Goal: Task Accomplishment & Management: Complete application form

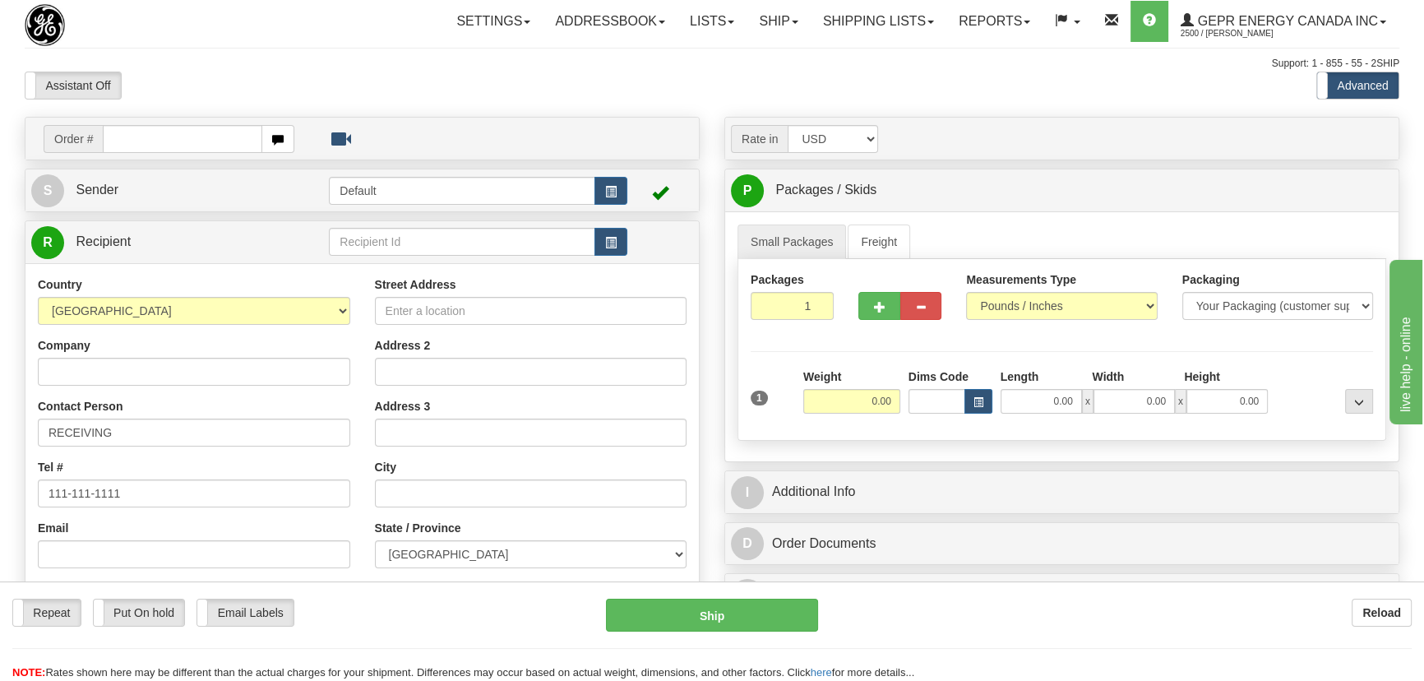
click at [205, 141] on input "text" at bounding box center [182, 139] width 159 height 28
type input "86700031"
click at [452, 81] on body "Training Course Close Toggle navigation Settings Shipping Preferences New Recip…" at bounding box center [717, 340] width 1435 height 681
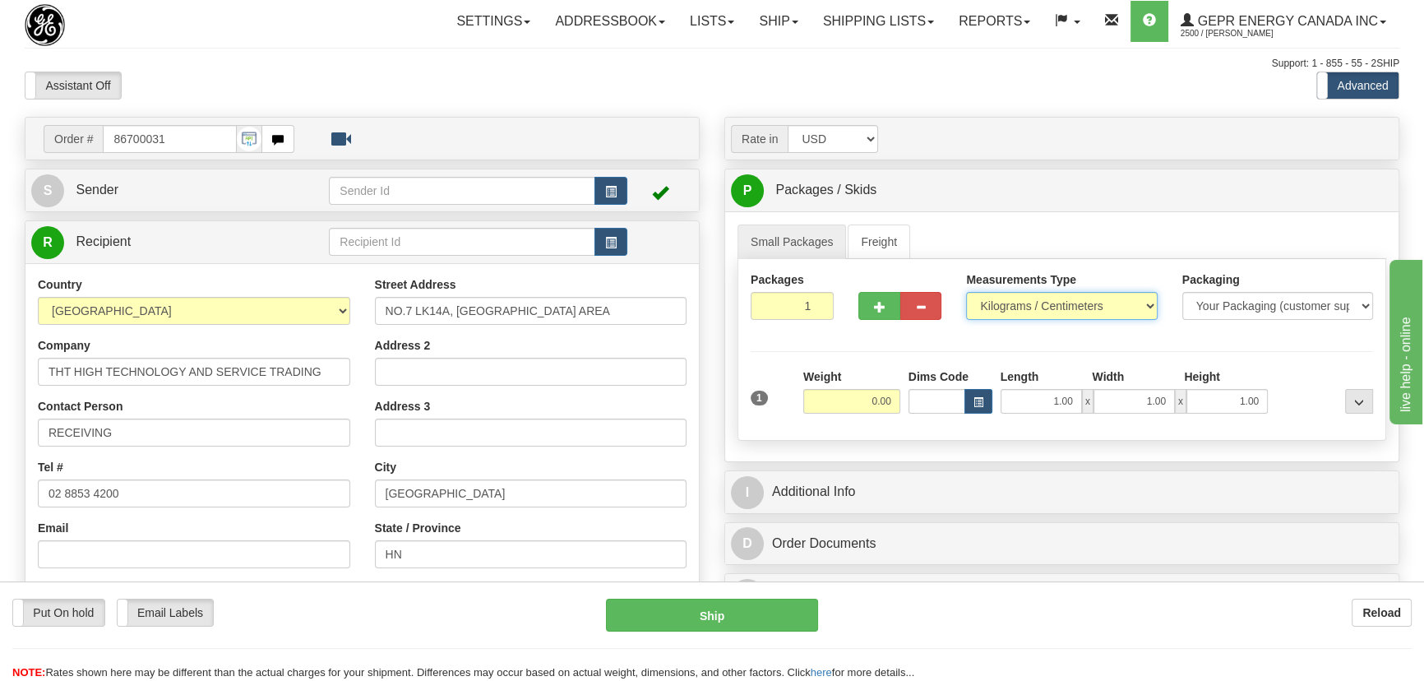
click at [1011, 314] on select "Pounds / Inches Kilograms / Centimeters" at bounding box center [1061, 306] width 191 height 28
select select "0"
click at [966, 292] on select "Pounds / Inches Kilograms / Centimeters" at bounding box center [1061, 306] width 191 height 28
drag, startPoint x: 862, startPoint y: 409, endPoint x: 954, endPoint y: 435, distance: 95.0
click at [953, 433] on div "Packages 1 1 Measurements Type" at bounding box center [1061, 350] width 649 height 182
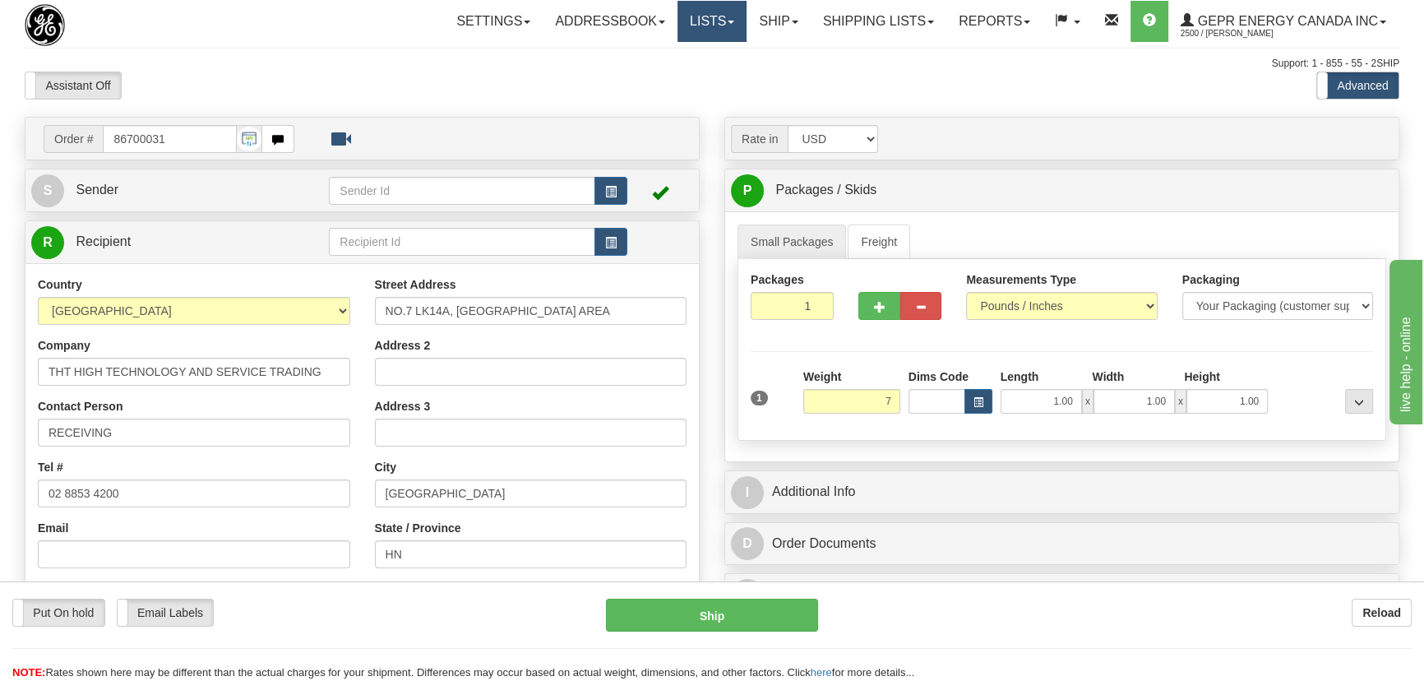
type input "7.00"
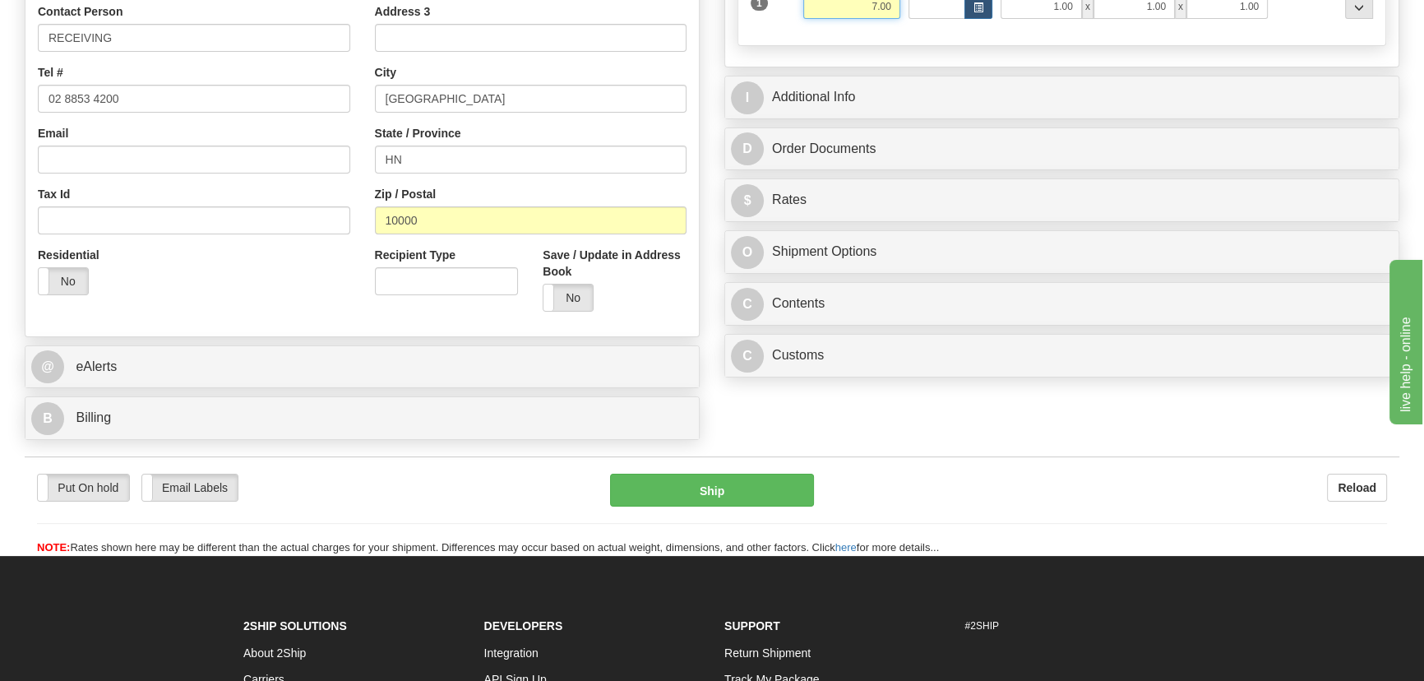
scroll to position [448, 0]
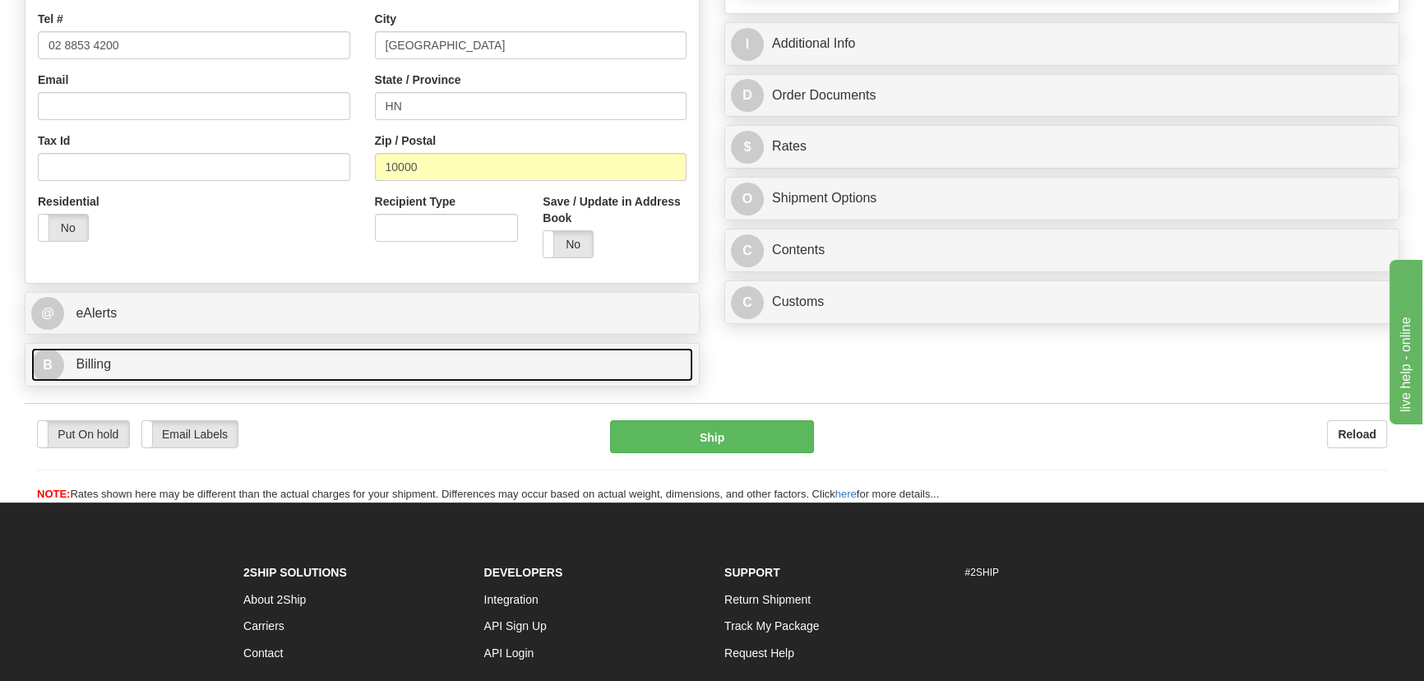
click at [399, 348] on link "B Billing" at bounding box center [362, 365] width 662 height 34
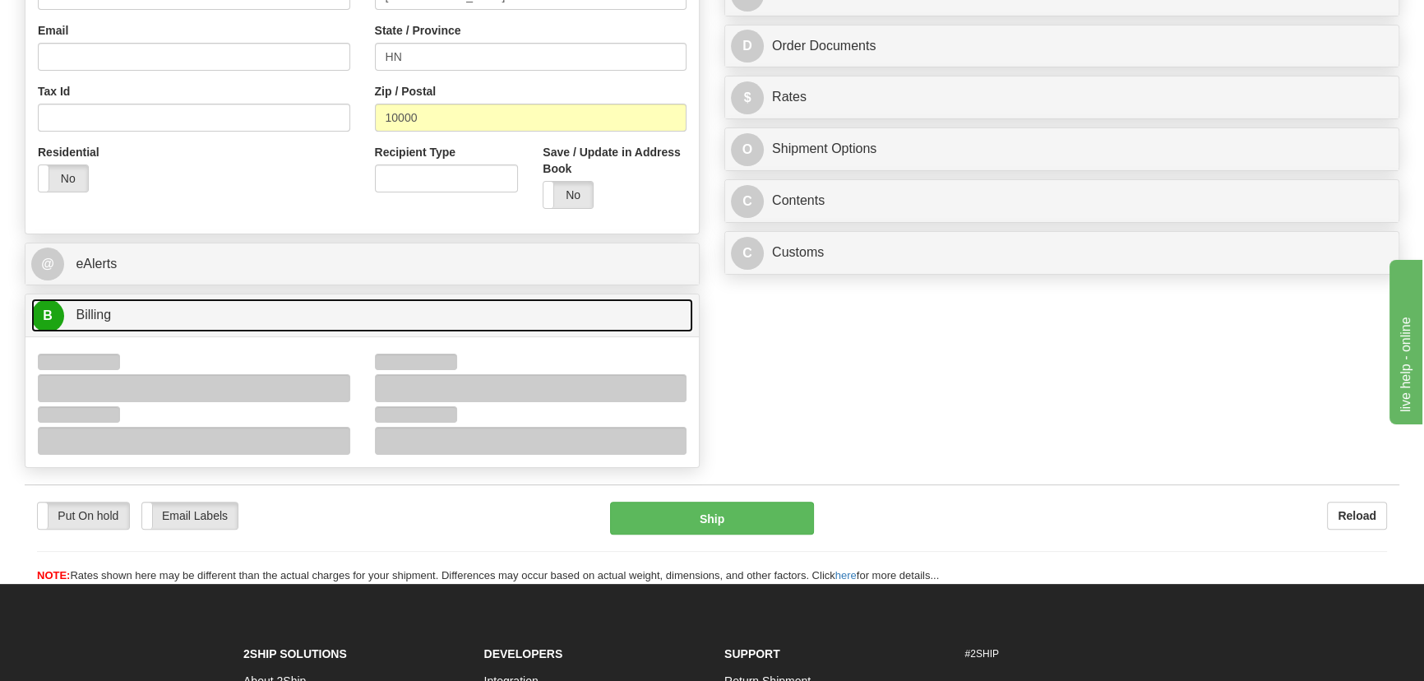
scroll to position [598, 0]
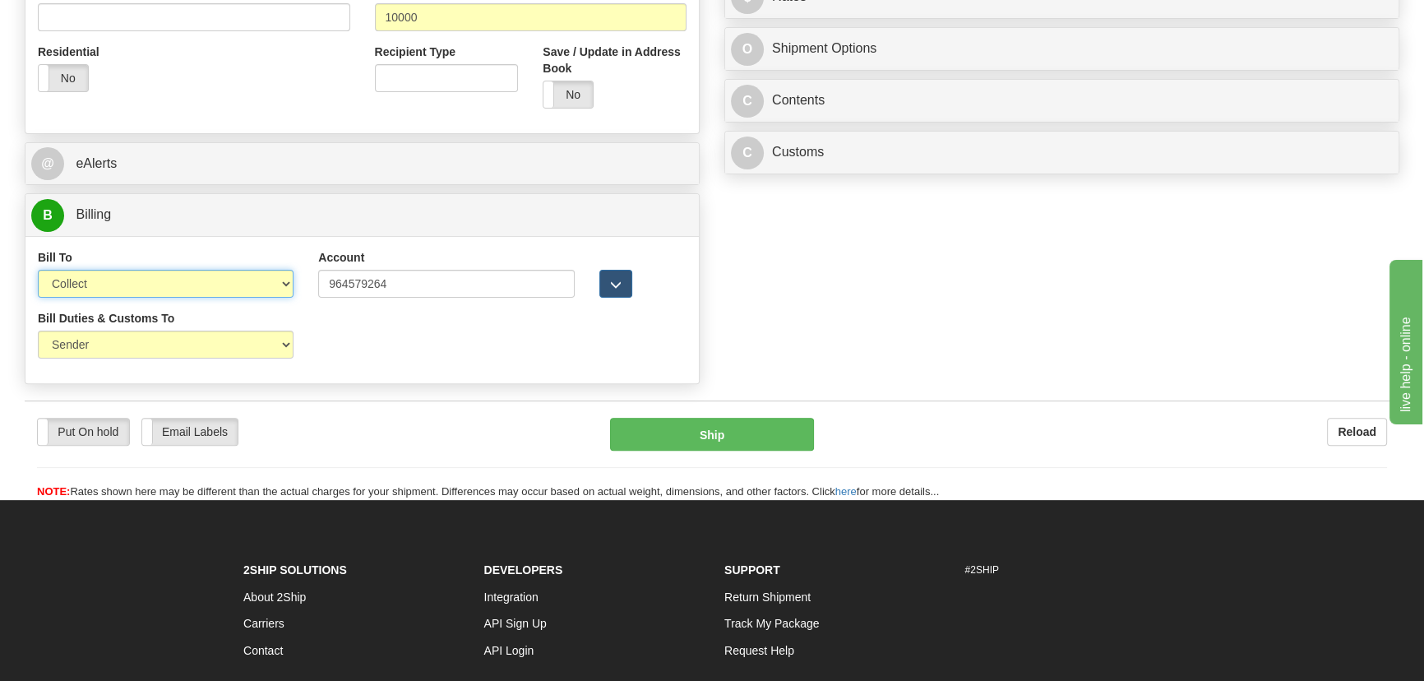
click at [138, 276] on select "Sender Recipient Third Party Collect" at bounding box center [166, 284] width 256 height 28
select select "2"
click at [38, 270] on select "Sender Recipient Third Party Collect" at bounding box center [166, 284] width 256 height 28
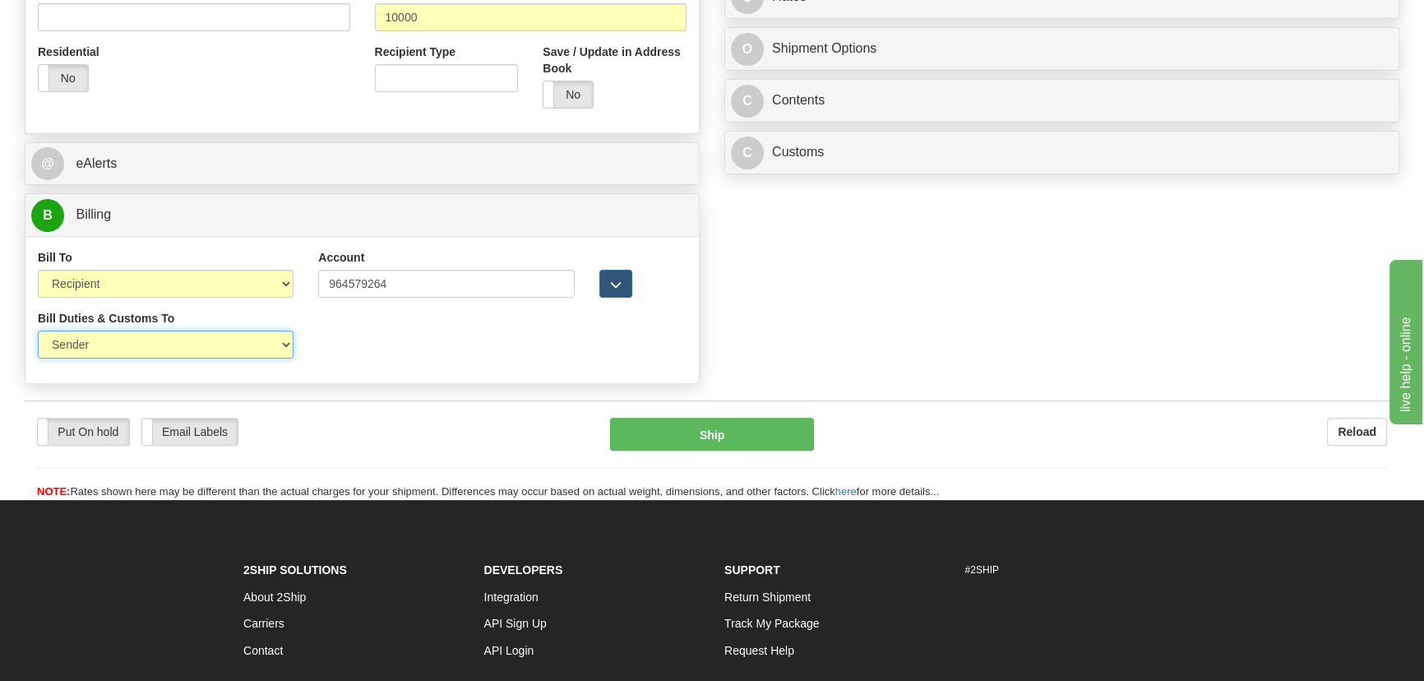
drag, startPoint x: 134, startPoint y: 347, endPoint x: 135, endPoint y: 357, distance: 9.9
click at [134, 348] on select "Sender Recipient Third Party" at bounding box center [166, 344] width 256 height 28
select select "2"
click at [38, 330] on select "Sender Recipient Third Party" at bounding box center [166, 344] width 256 height 28
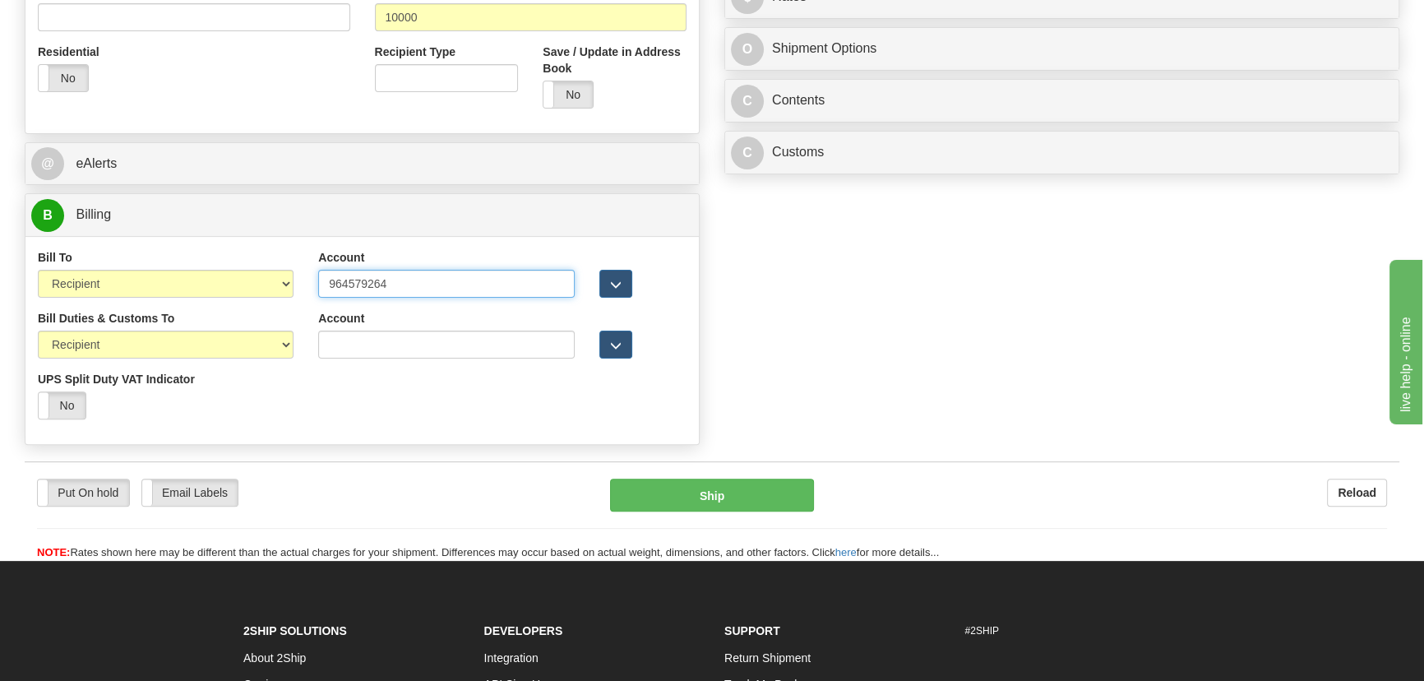
drag, startPoint x: 404, startPoint y: 289, endPoint x: 183, endPoint y: 284, distance: 220.4
click at [183, 284] on div "Bill To Sender Recipient Third Party Collect Account 964579264 3rd Party Accoun…" at bounding box center [361, 279] width 673 height 61
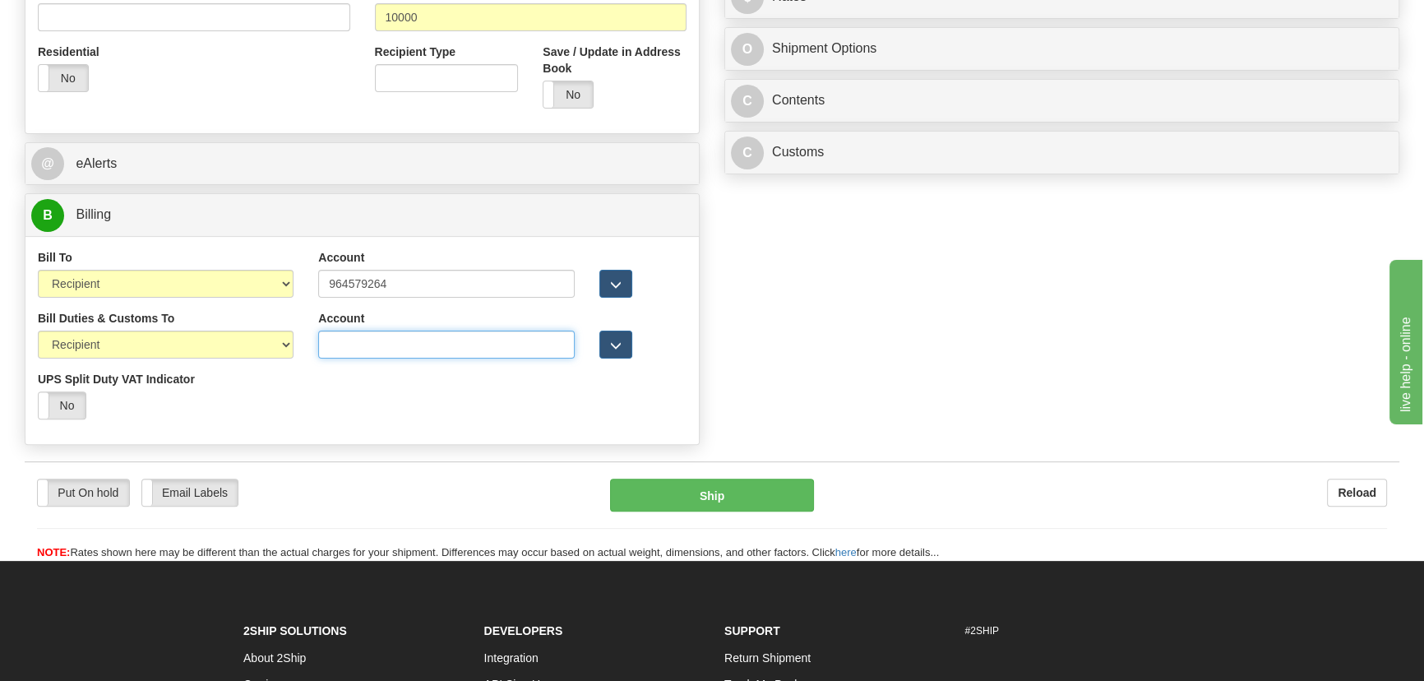
click at [364, 349] on input "Account" at bounding box center [446, 344] width 256 height 28
paste input "964579264"
type input "964579264"
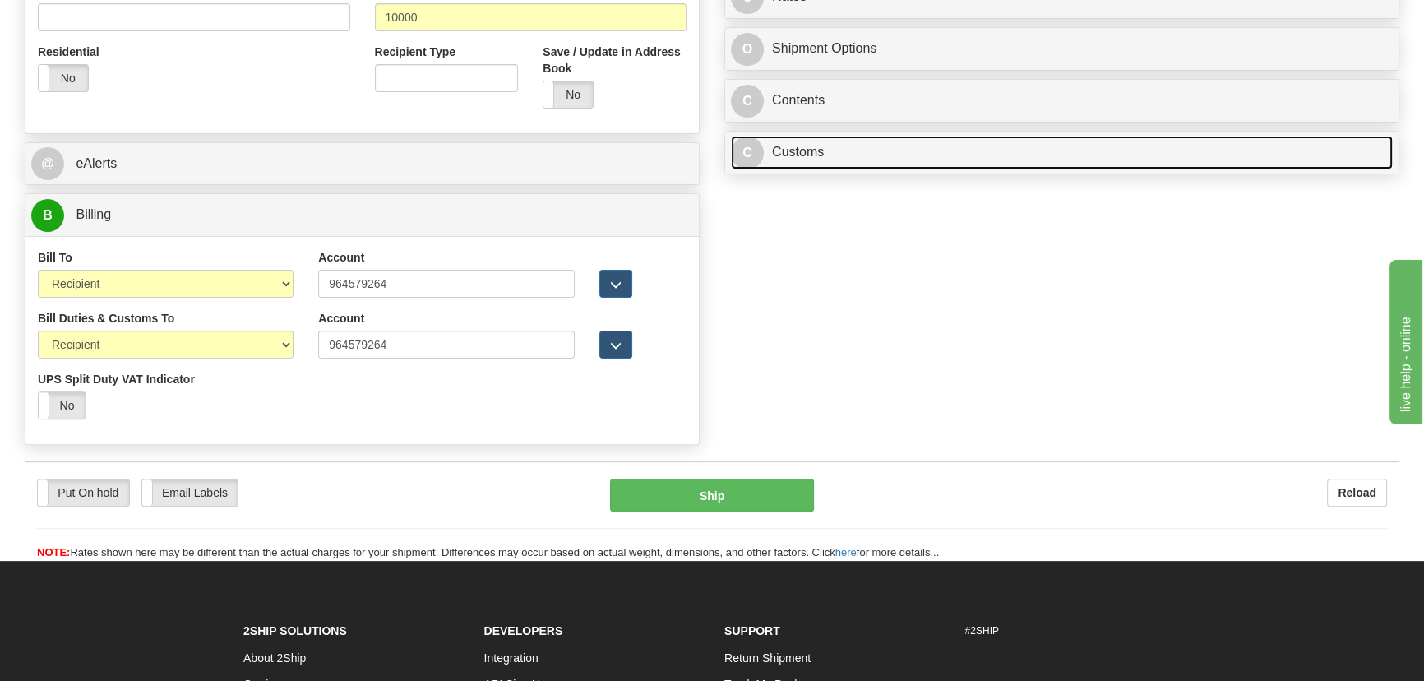
click at [1056, 145] on link "C Customs" at bounding box center [1062, 153] width 662 height 34
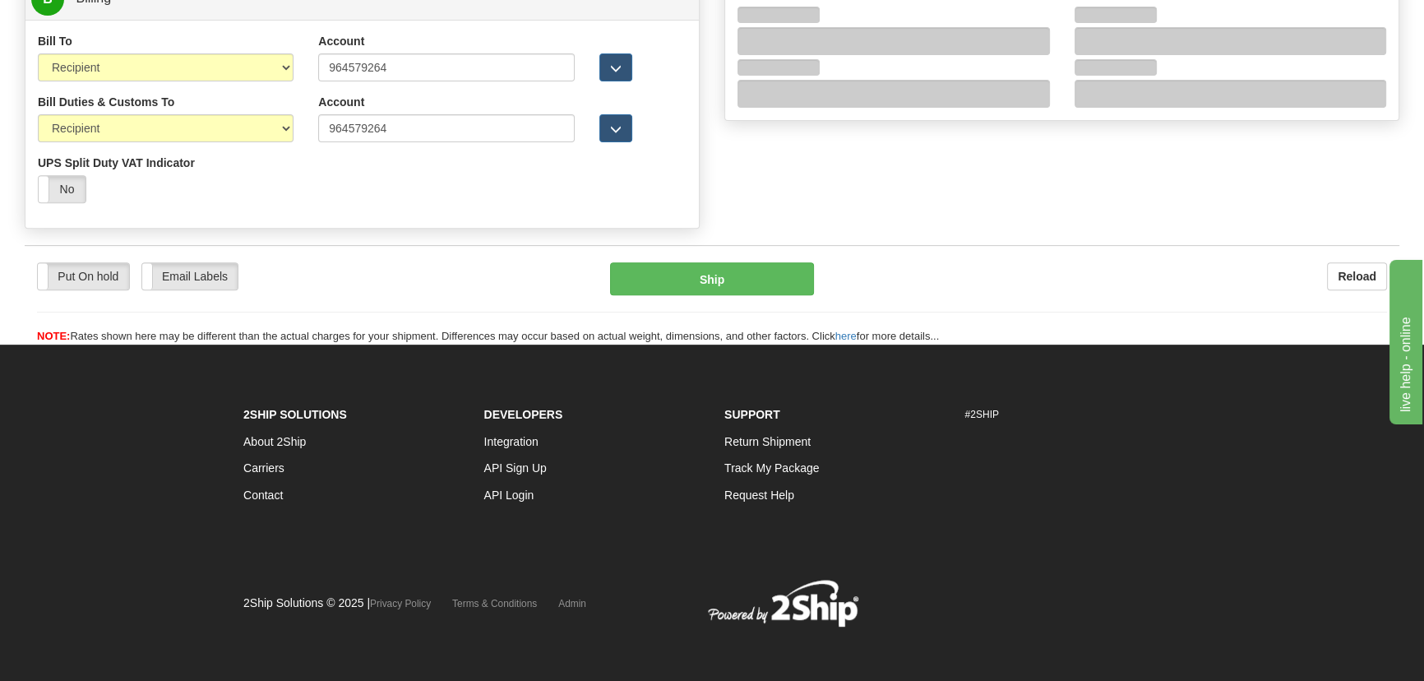
scroll to position [818, 0]
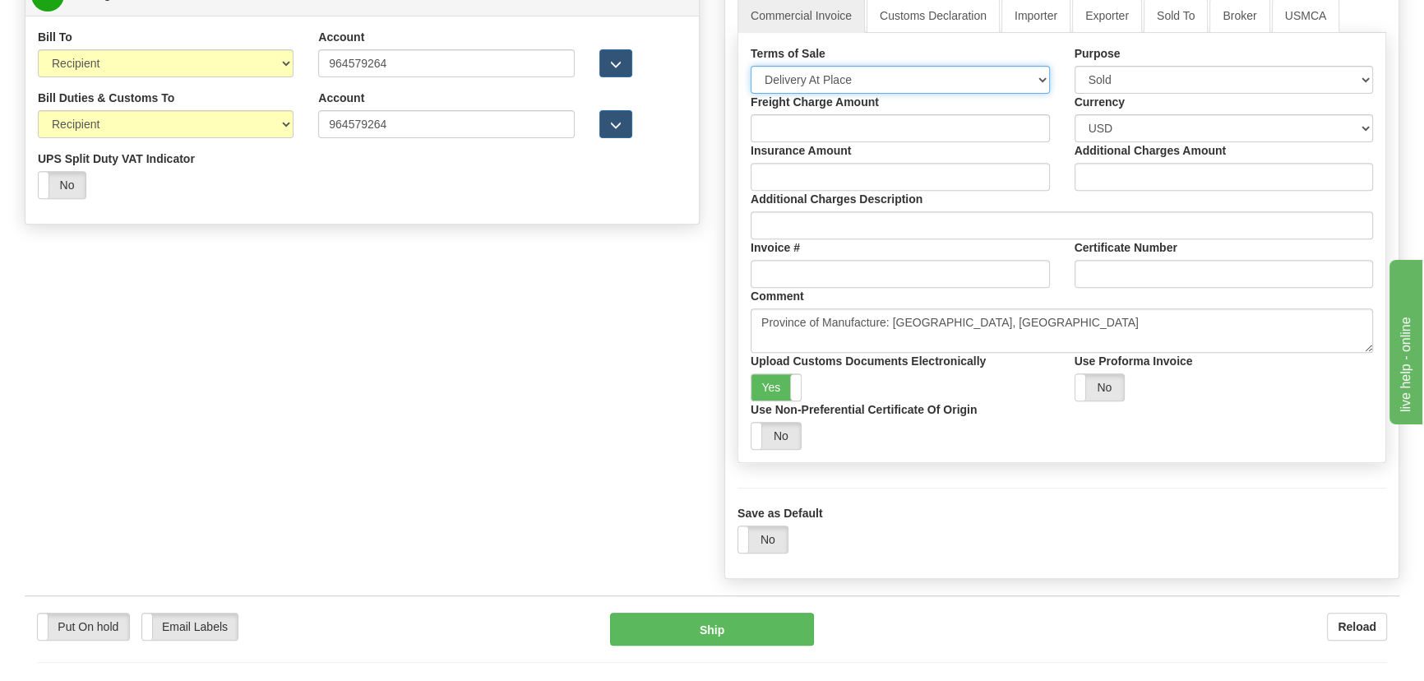
drag, startPoint x: 864, startPoint y: 77, endPoint x: 860, endPoint y: 90, distance: 13.0
click at [864, 79] on select "Free Carrier Free On Board Ex Works Delivered Duty Unpaid Delivered Duty Paid C…" at bounding box center [900, 80] width 299 height 28
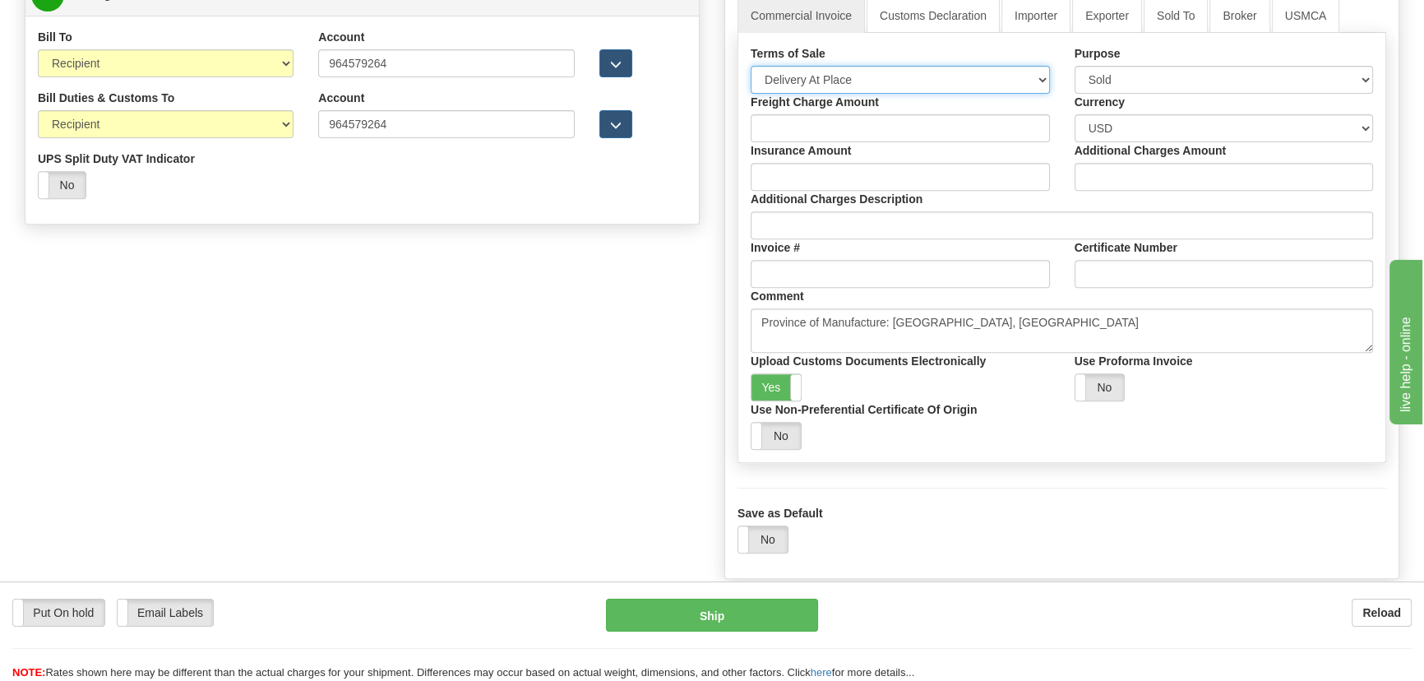
select select "7"
click at [751, 66] on select "Free Carrier Free On Board Ex Works Delivered Duty Unpaid Delivered Duty Paid C…" at bounding box center [900, 80] width 299 height 28
click at [1041, 23] on link "Importer" at bounding box center [1035, 15] width 69 height 35
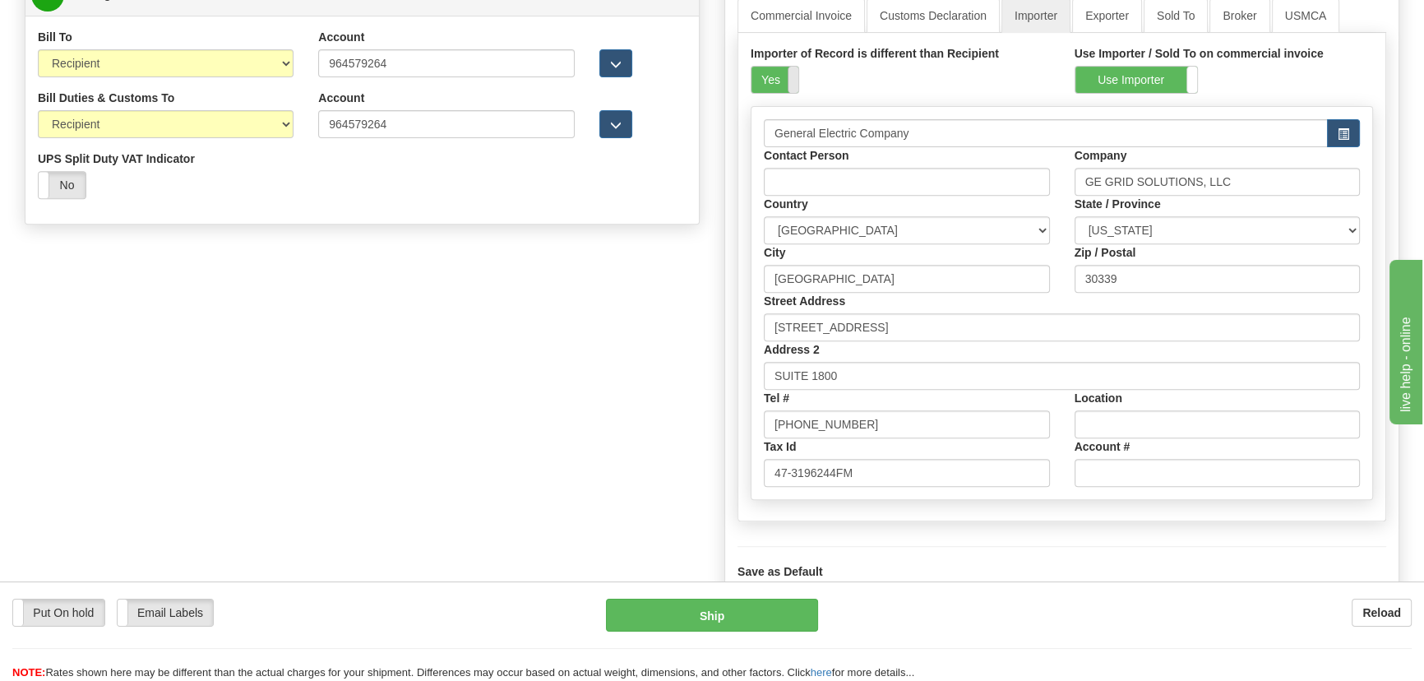
drag, startPoint x: 773, startPoint y: 73, endPoint x: 783, endPoint y: 82, distance: 13.4
click at [773, 74] on label "Yes" at bounding box center [774, 80] width 47 height 26
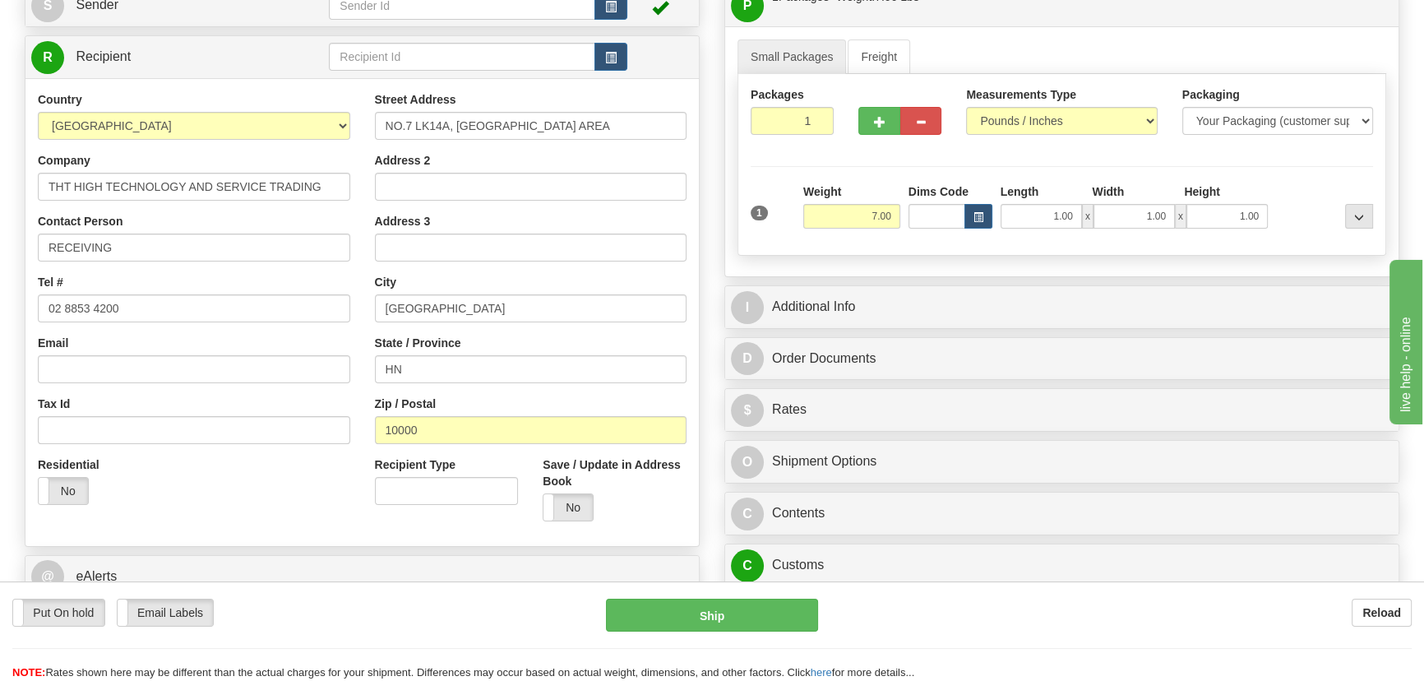
scroll to position [145, 0]
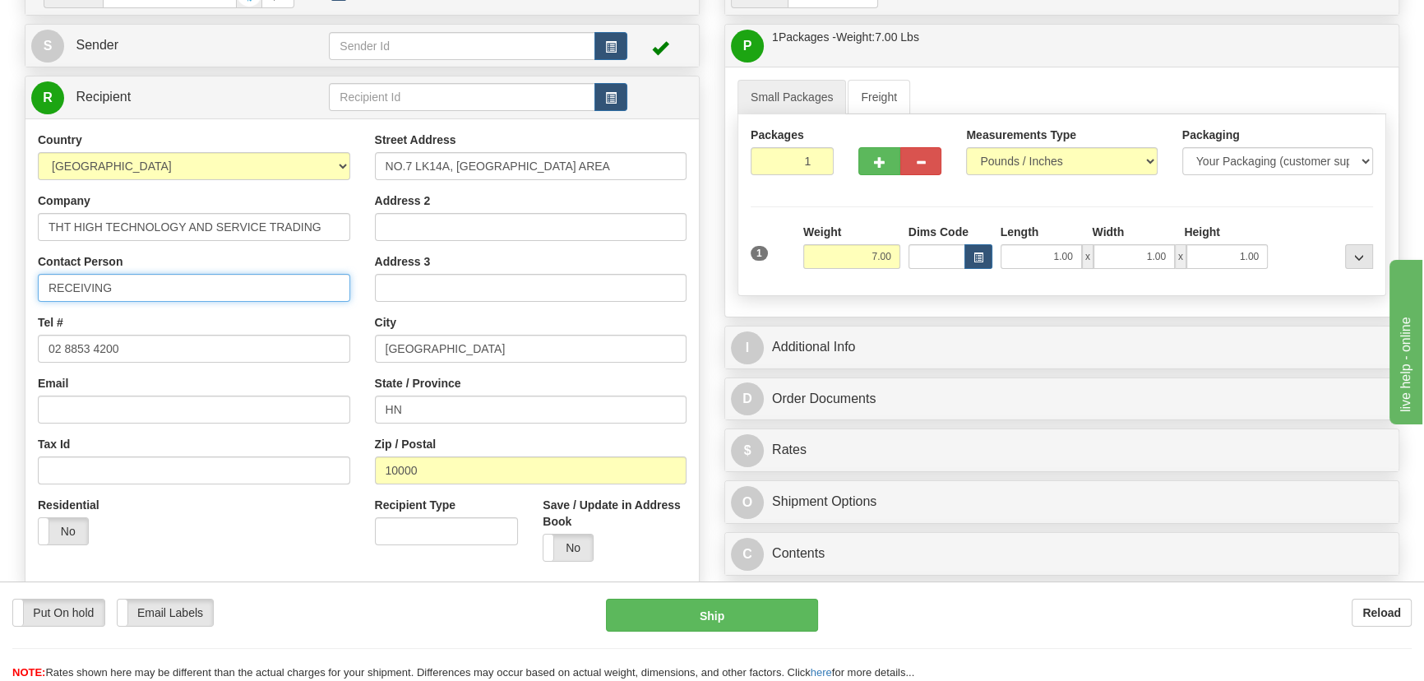
click at [155, 293] on input "RECEIVING" at bounding box center [194, 288] width 312 height 28
paste input "Nguyen Thanh Mai"
type input "RECEIVING/Nguyen Thanh Mai"
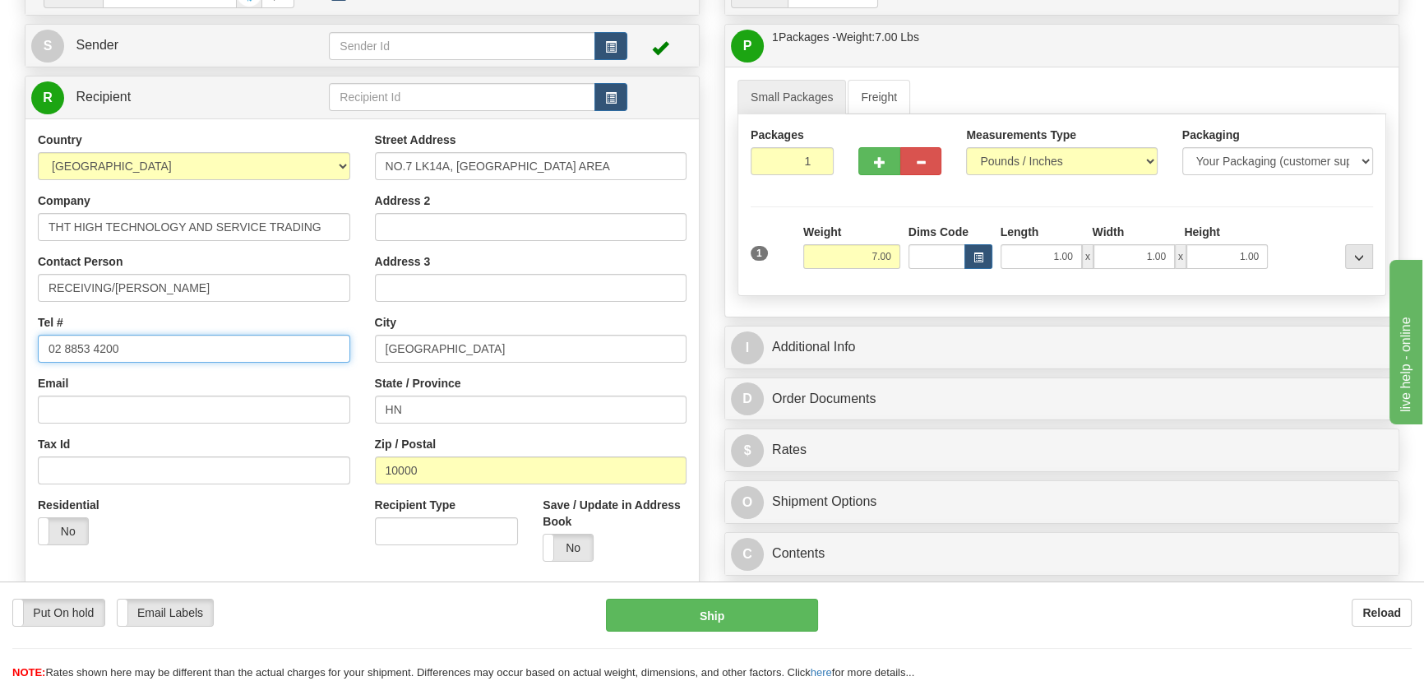
drag, startPoint x: 51, startPoint y: 345, endPoint x: 0, endPoint y: 326, distance: 54.7
click at [0, 326] on div "Toggle navigation Settings Shipping Preferences Fields Preferences New" at bounding box center [712, 427] width 1424 height 1145
paste input "(84-4) 6664 7696"
type input "(84-4) 6664 7696"
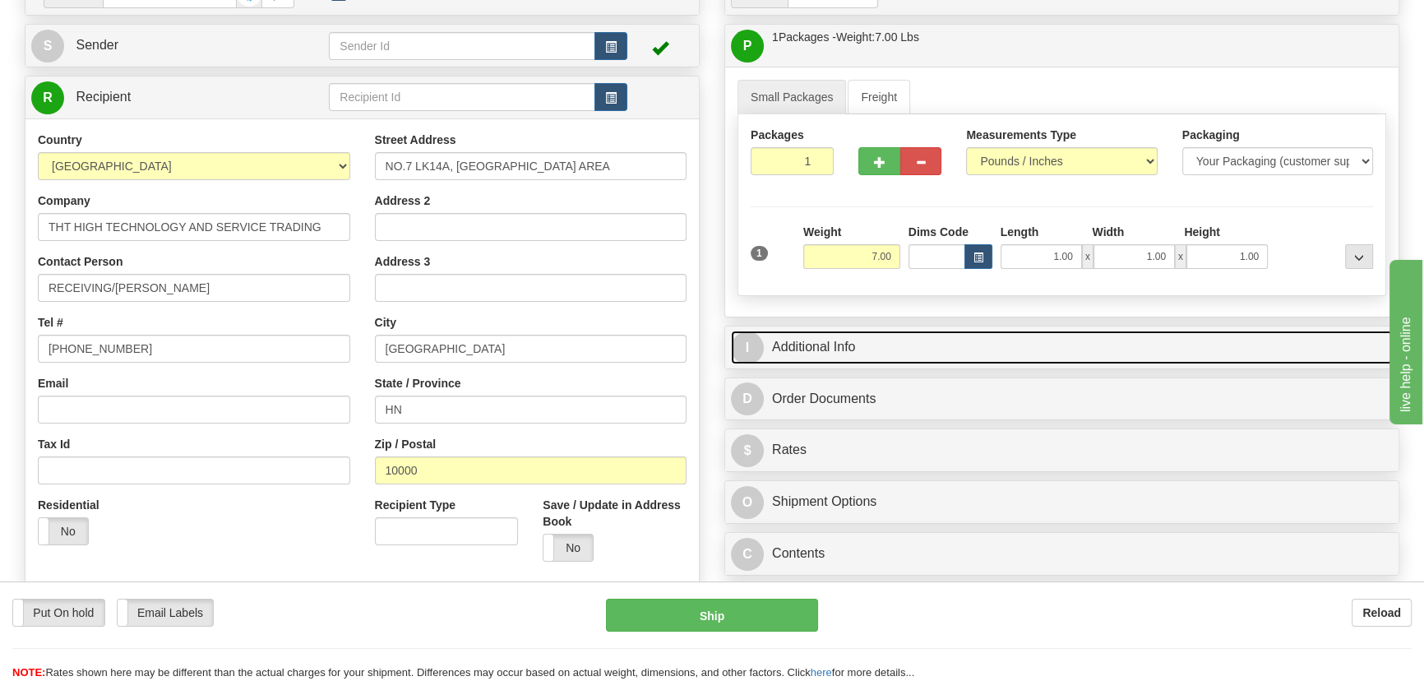
click at [1042, 330] on link "I Additional Info" at bounding box center [1062, 347] width 662 height 34
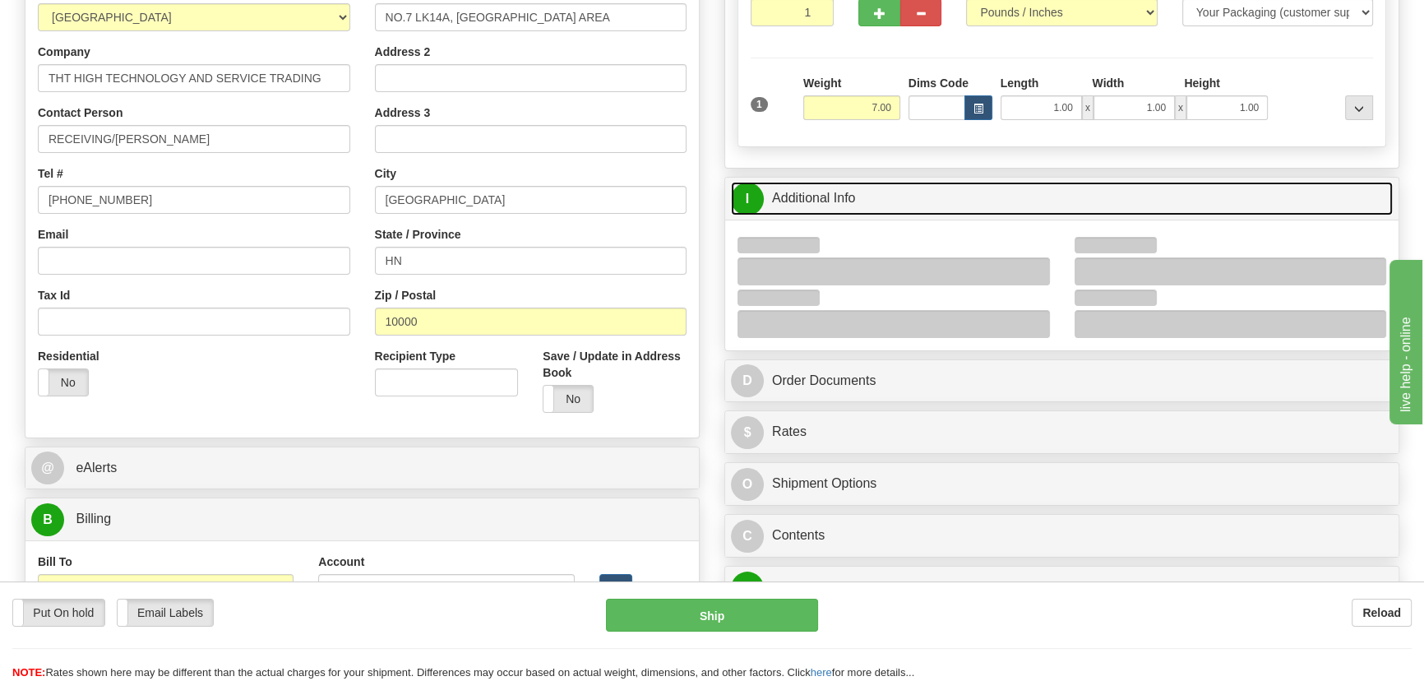
scroll to position [294, 0]
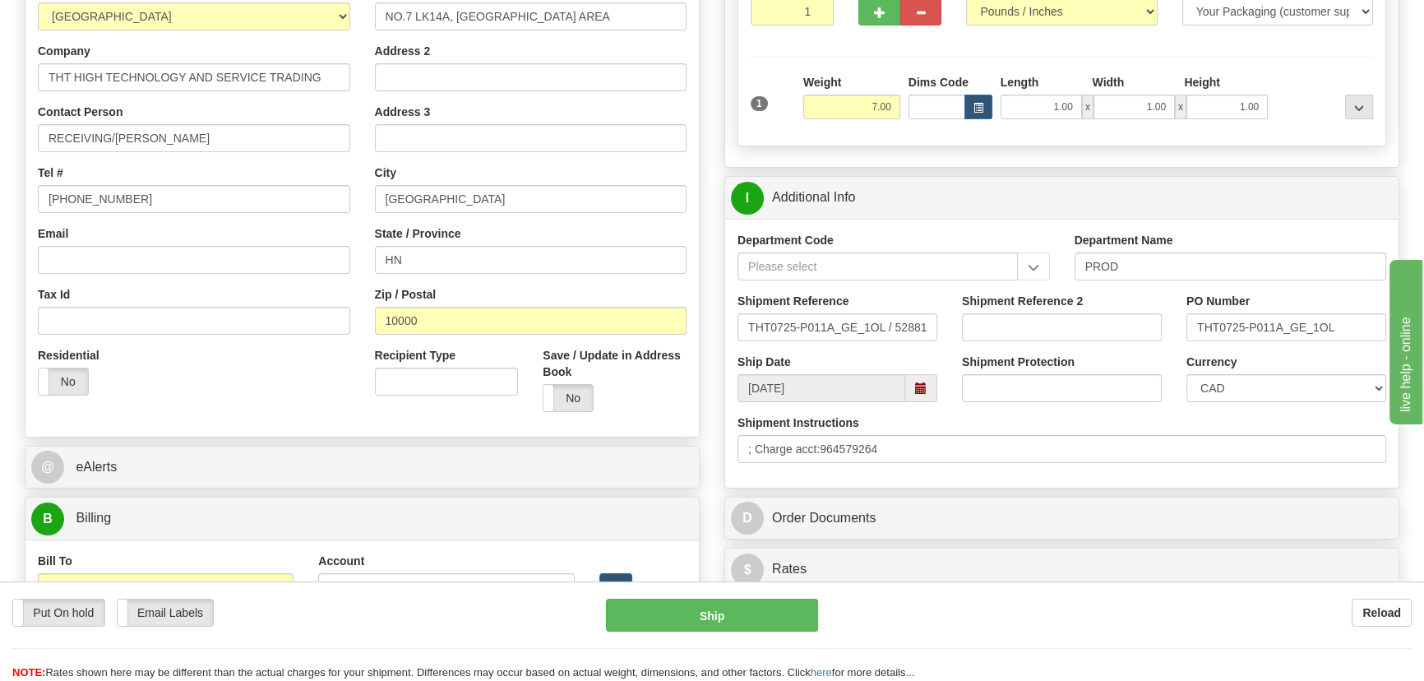
click at [1242, 410] on div "Currency CAD USD EUR ZAR RON ANG ARN AUD AUS AWG BBD BFR BGN BHD BMD BND BRC BR…" at bounding box center [1286, 383] width 224 height 61
click at [1245, 383] on select "CAD USD EUR ZAR RON ANG ARN AUD AUS AWG BBD BFR BGN BHD BMD BND BRC BRL CHP CKZ…" at bounding box center [1286, 388] width 200 height 28
select select "1"
click at [1186, 374] on select "CAD USD EUR ZAR RON ANG ARN AUD AUS AWG BBD BFR BGN BHD BMD BND BRC BRL CHP CKZ…" at bounding box center [1286, 388] width 200 height 28
click at [1037, 323] on input "Shipment Reference 2" at bounding box center [1062, 327] width 200 height 28
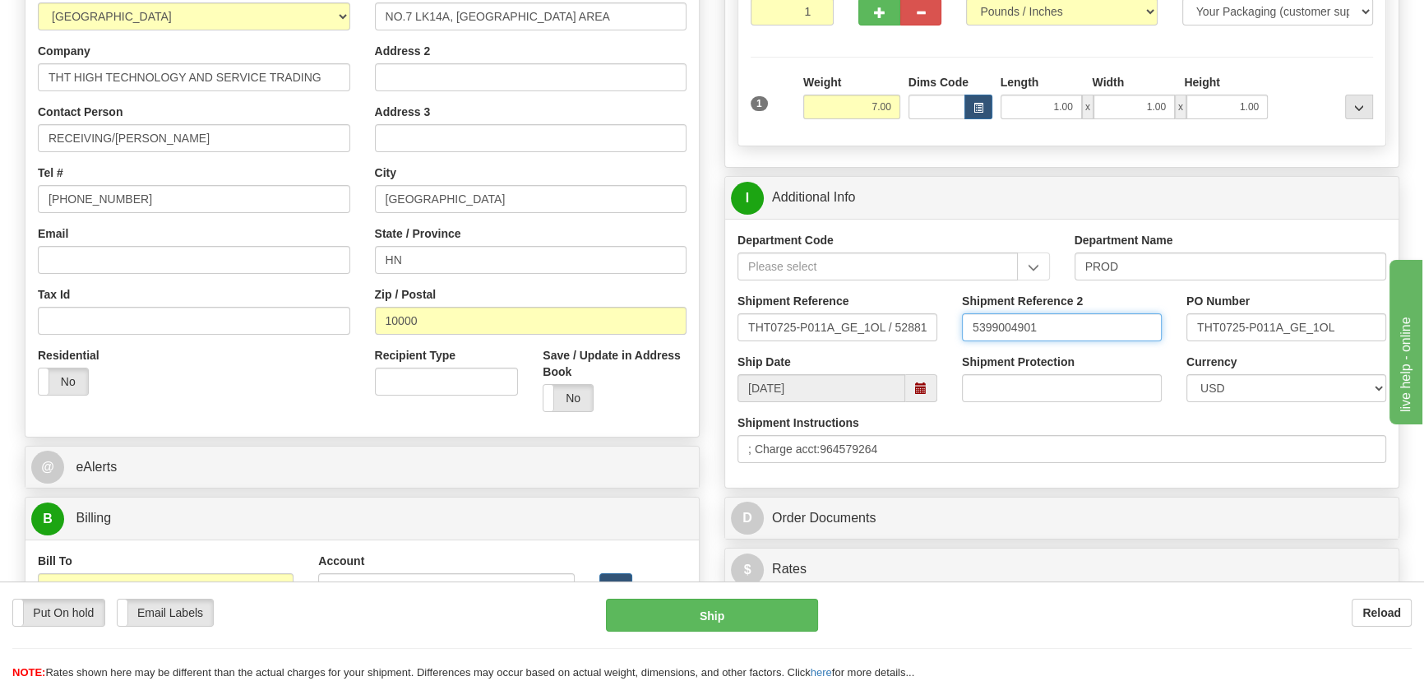
drag, startPoint x: 1047, startPoint y: 324, endPoint x: 893, endPoint y: 313, distance: 154.1
click at [893, 313] on div "Shipment Reference THT0725-P011A_GE_1OL / 528816 Shipment Reference 2 539900490…" at bounding box center [1061, 323] width 673 height 61
type input "5399004901"
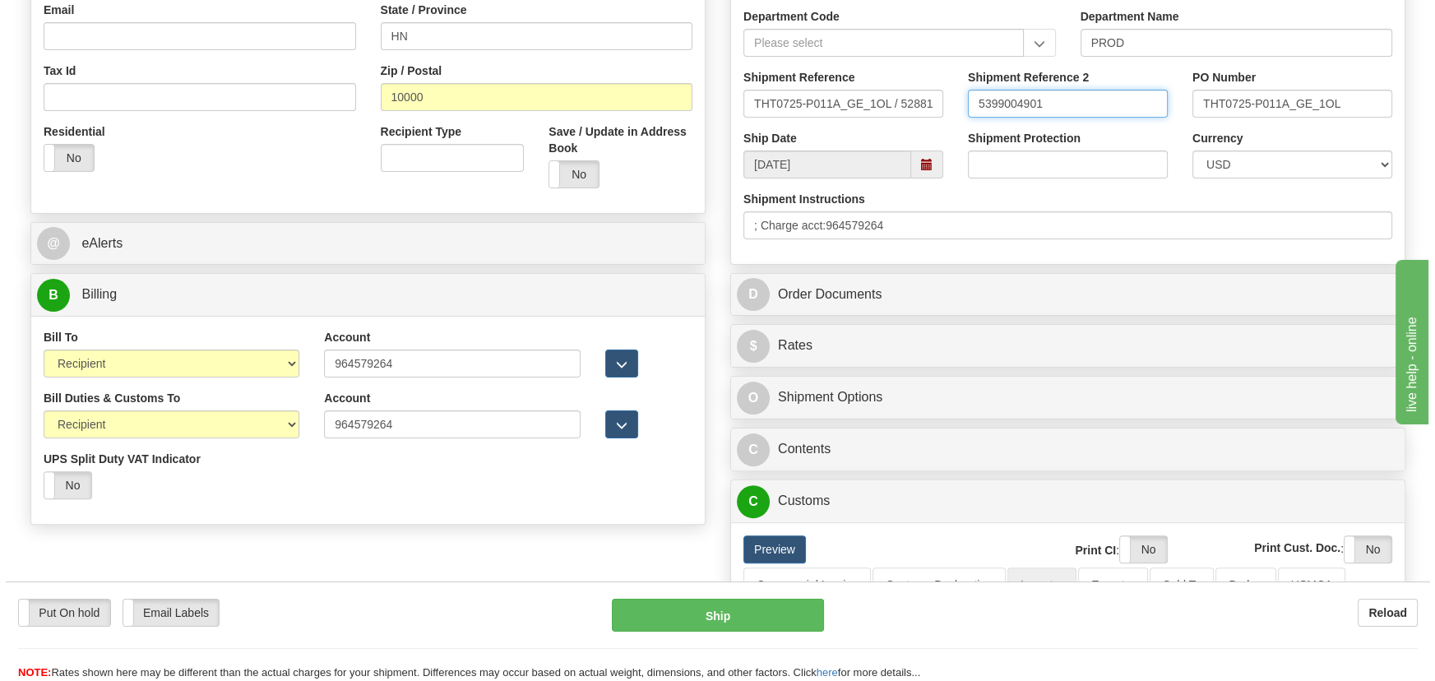
scroll to position [817, 0]
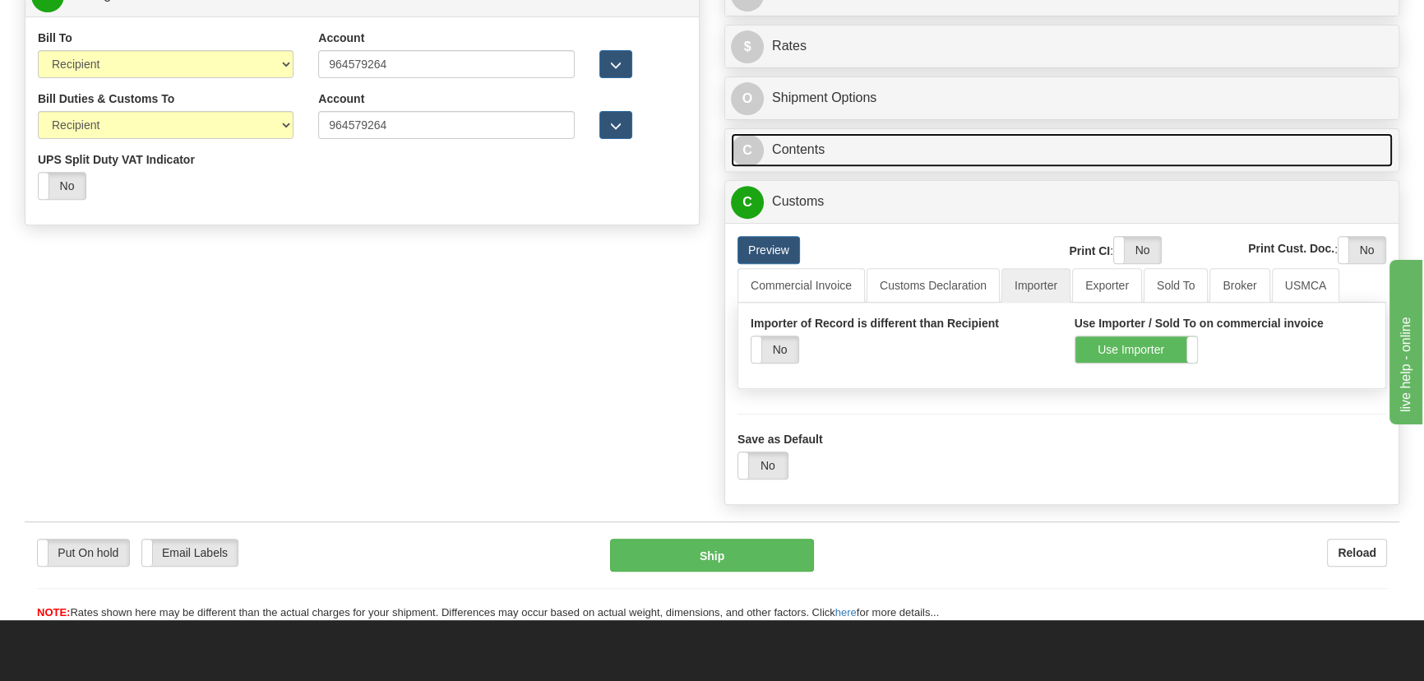
click at [1134, 143] on link "C Contents" at bounding box center [1062, 150] width 662 height 34
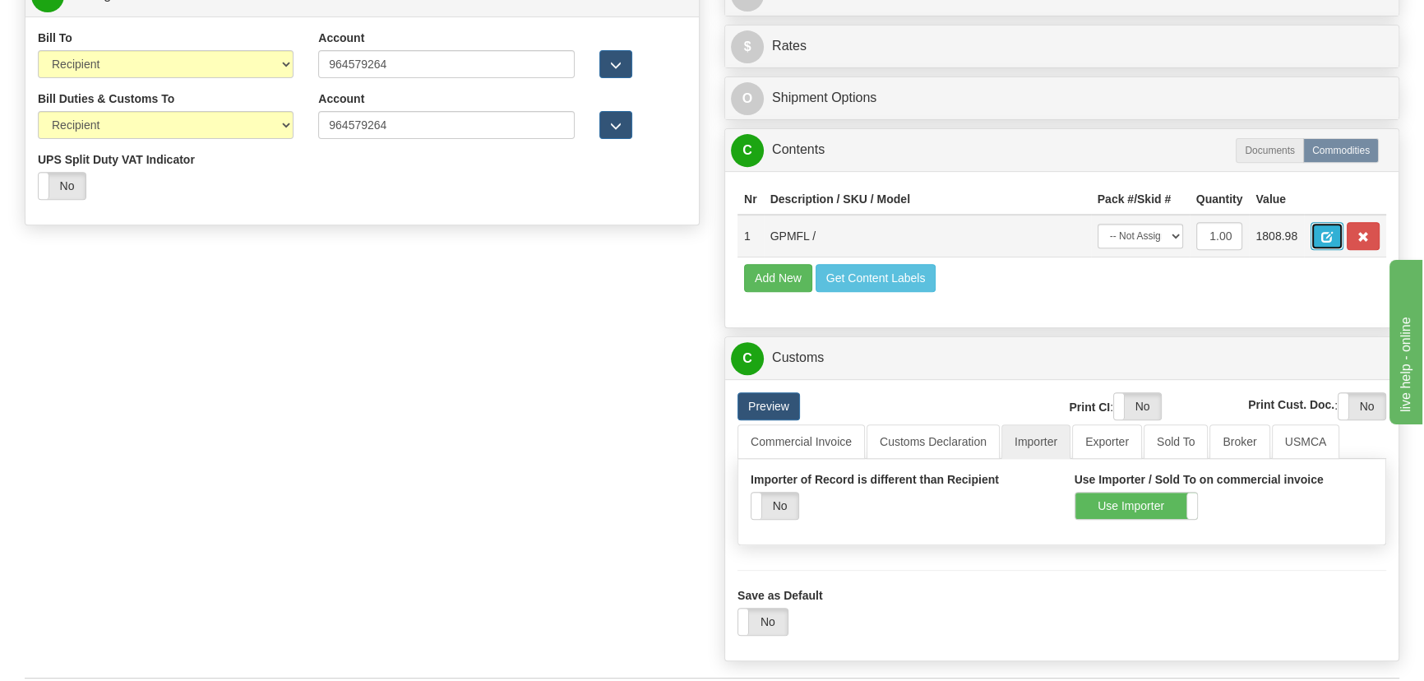
click at [1324, 233] on span "button" at bounding box center [1327, 237] width 12 height 11
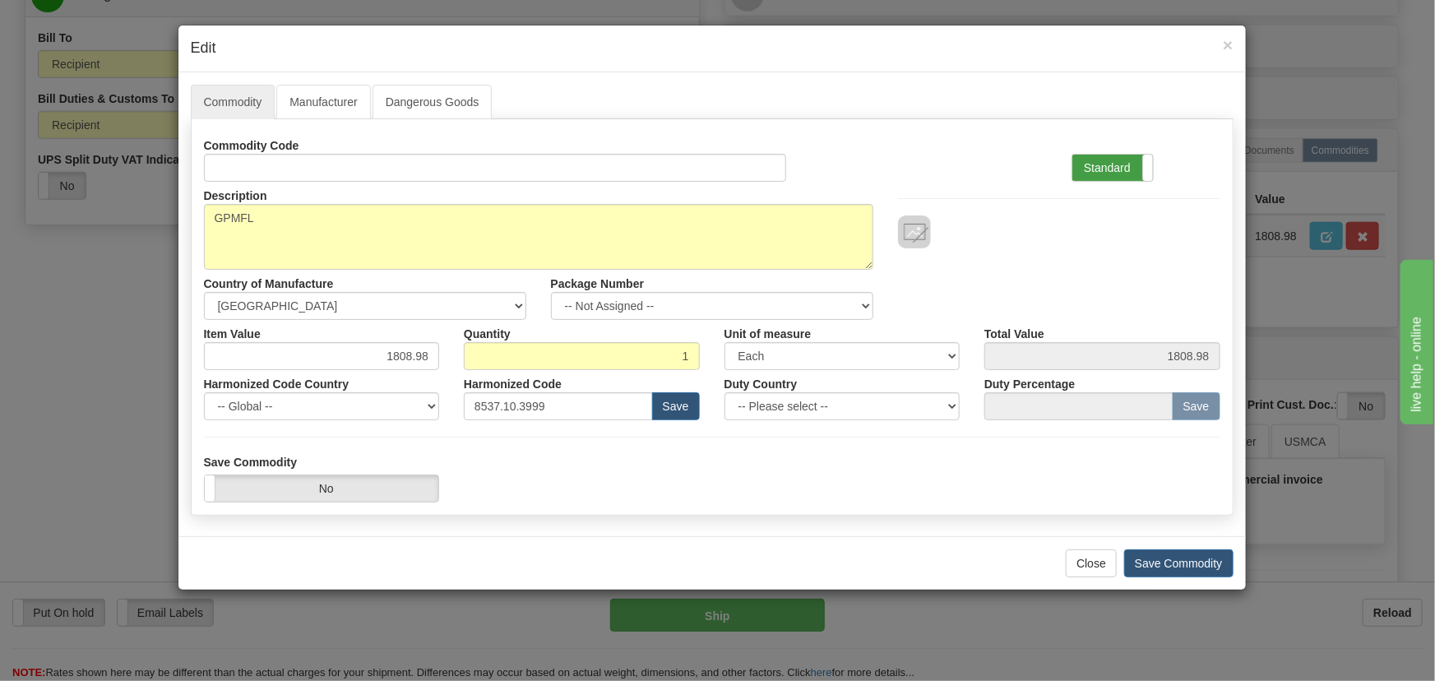
click at [1119, 164] on label "Standard" at bounding box center [1112, 168] width 81 height 26
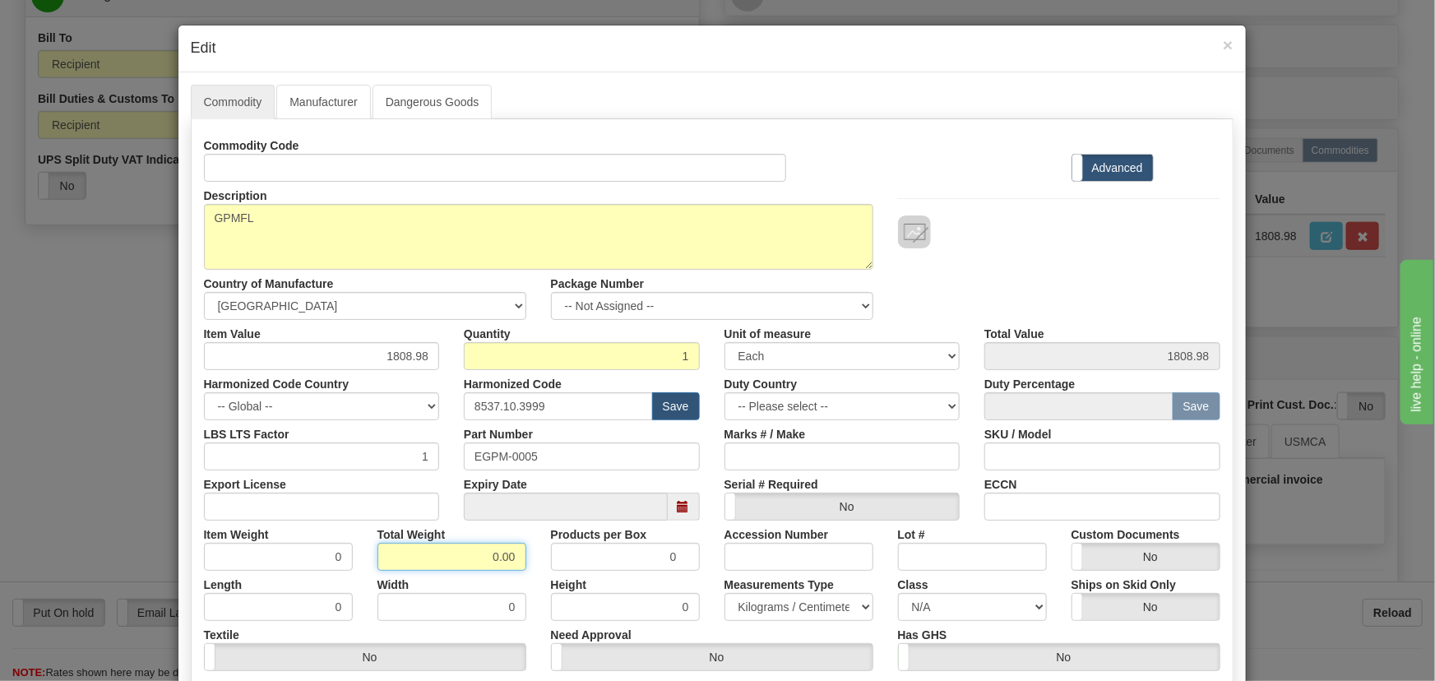
drag, startPoint x: 488, startPoint y: 559, endPoint x: 585, endPoint y: 580, distance: 99.3
click at [580, 585] on div "Commodity Code Standard Advanced Description GPMFL Country of Manufacture -- Un…" at bounding box center [712, 426] width 1016 height 589
type input "1"
type input "1.0000"
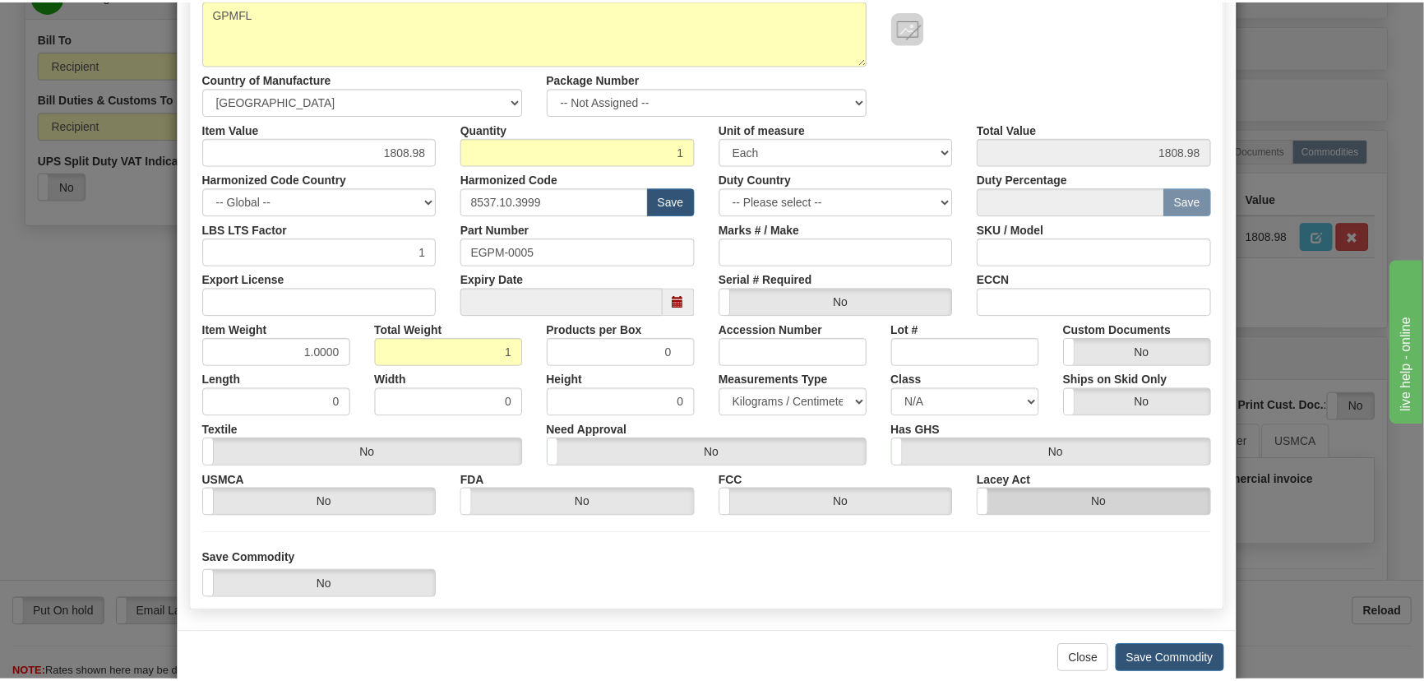
scroll to position [233, 0]
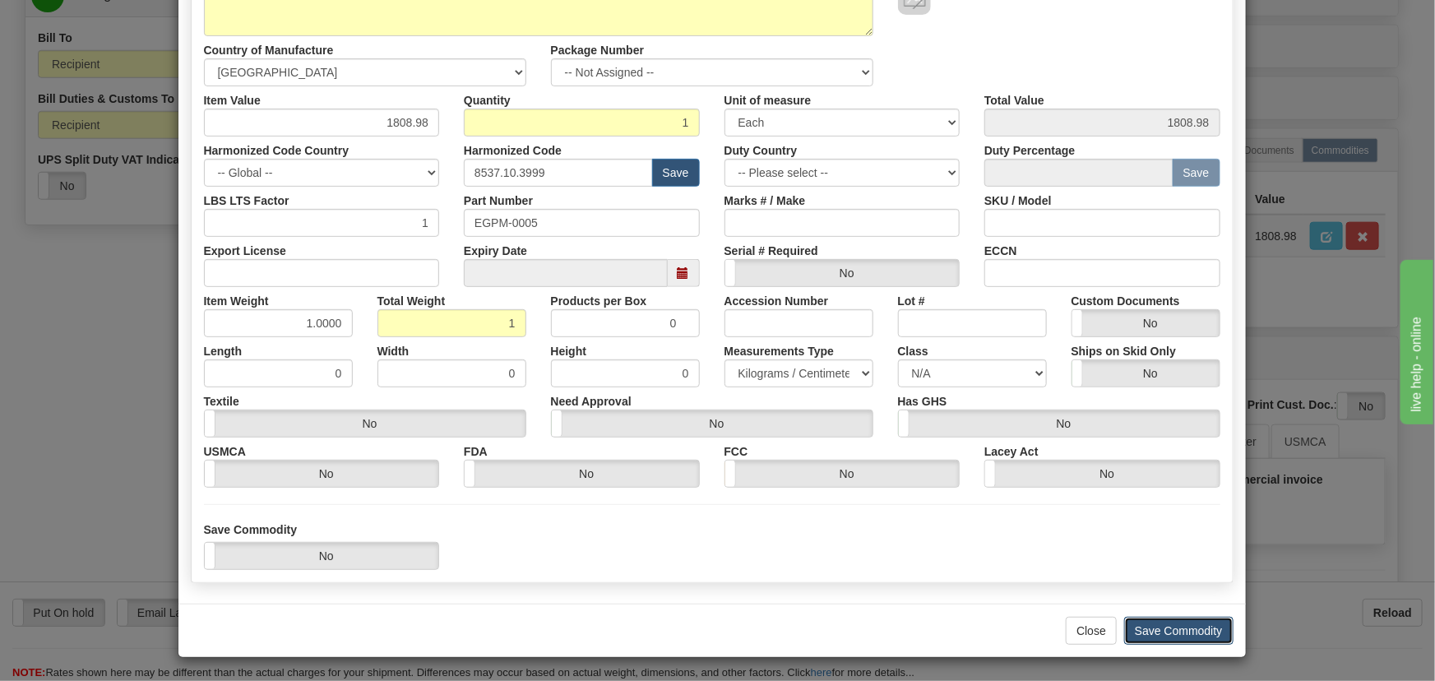
click at [1182, 627] on button "Save Commodity" at bounding box center [1178, 631] width 109 height 28
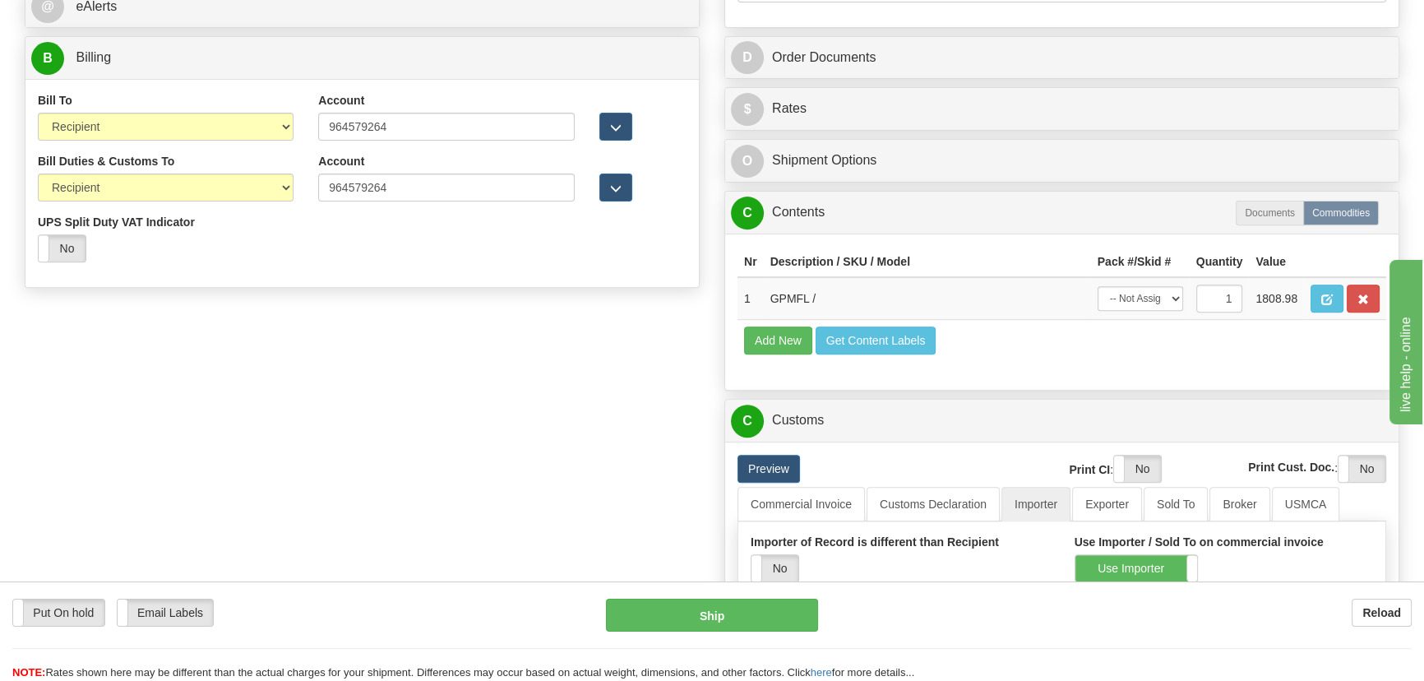
scroll to position [668, 0]
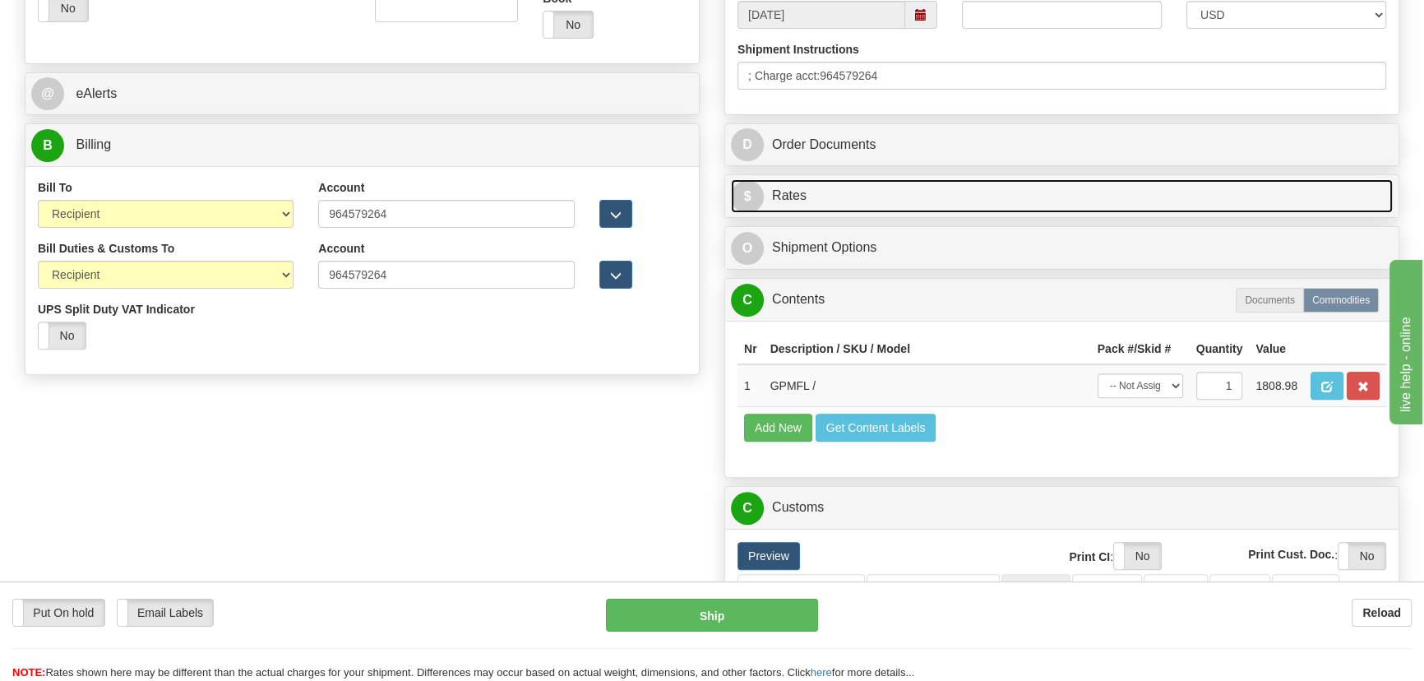
drag, startPoint x: 1165, startPoint y: 194, endPoint x: 1298, endPoint y: 237, distance: 139.9
click at [1167, 194] on link "$ Rates" at bounding box center [1062, 196] width 662 height 34
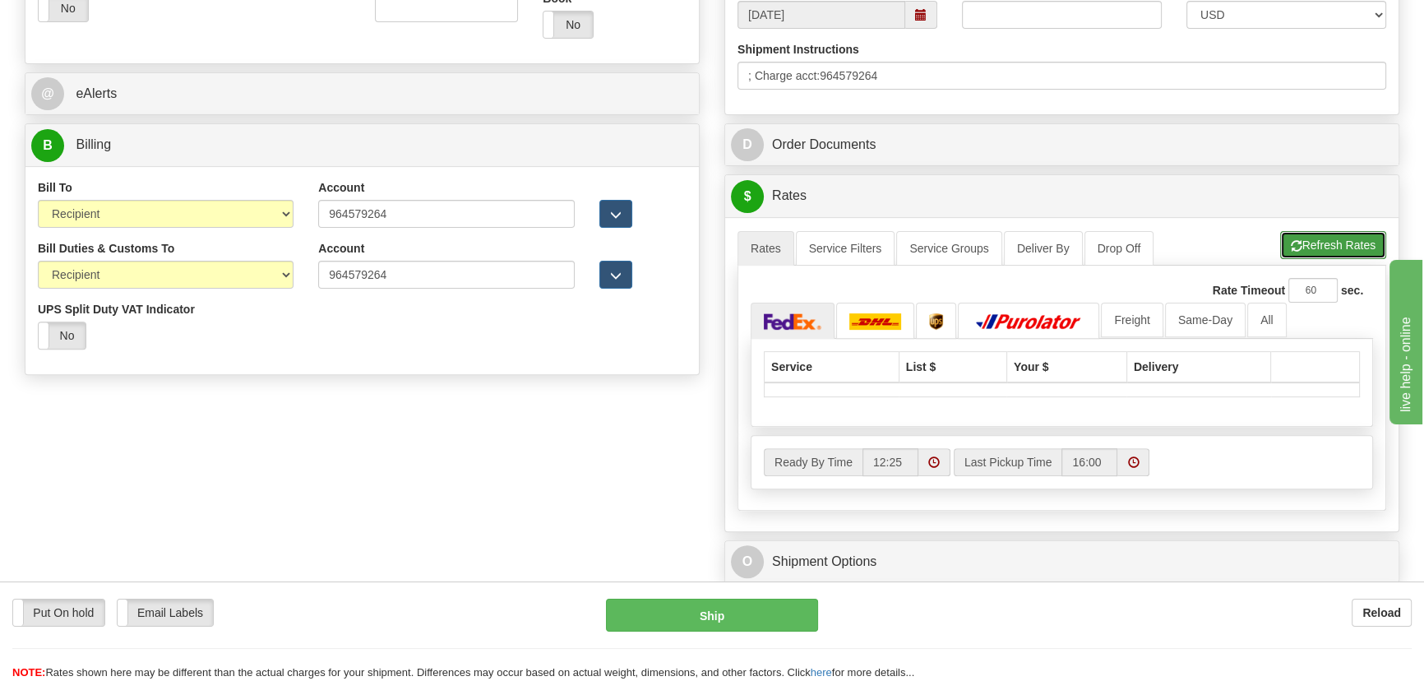
click at [1335, 245] on button "Refresh Rates" at bounding box center [1333, 245] width 106 height 28
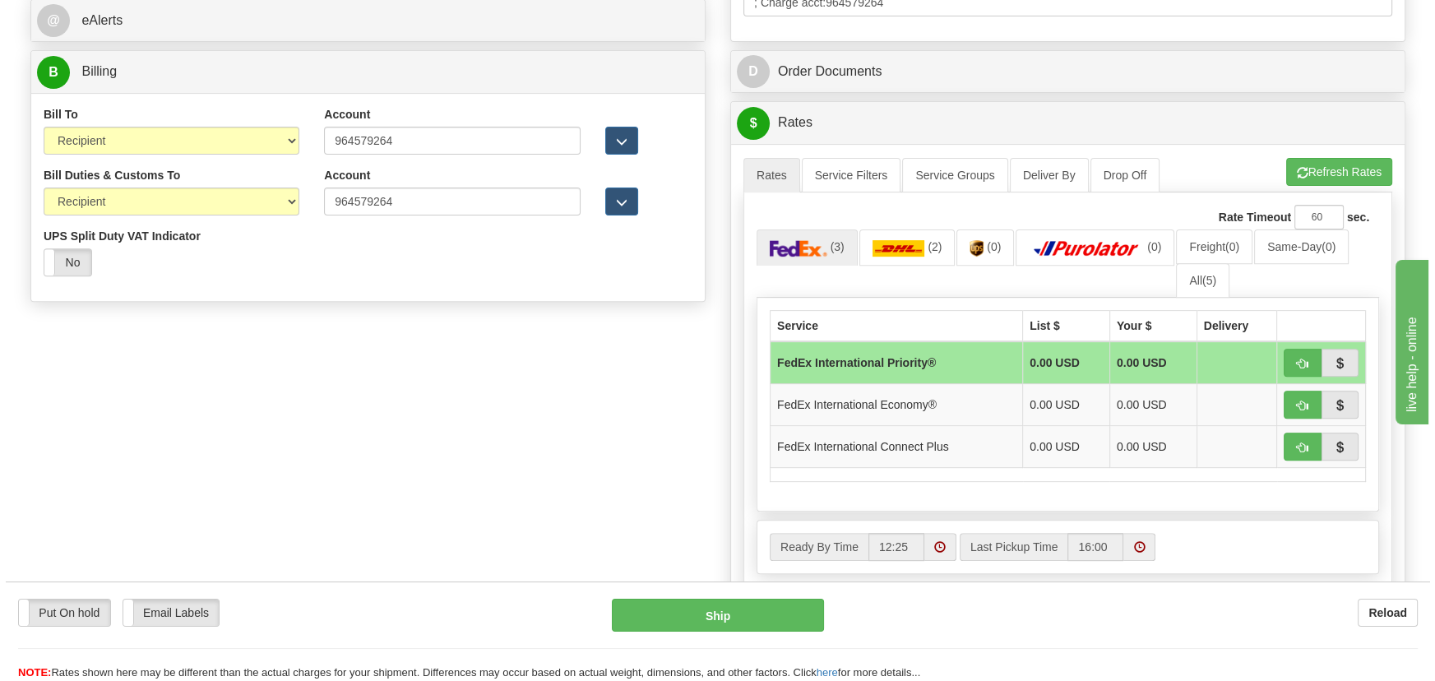
scroll to position [742, 0]
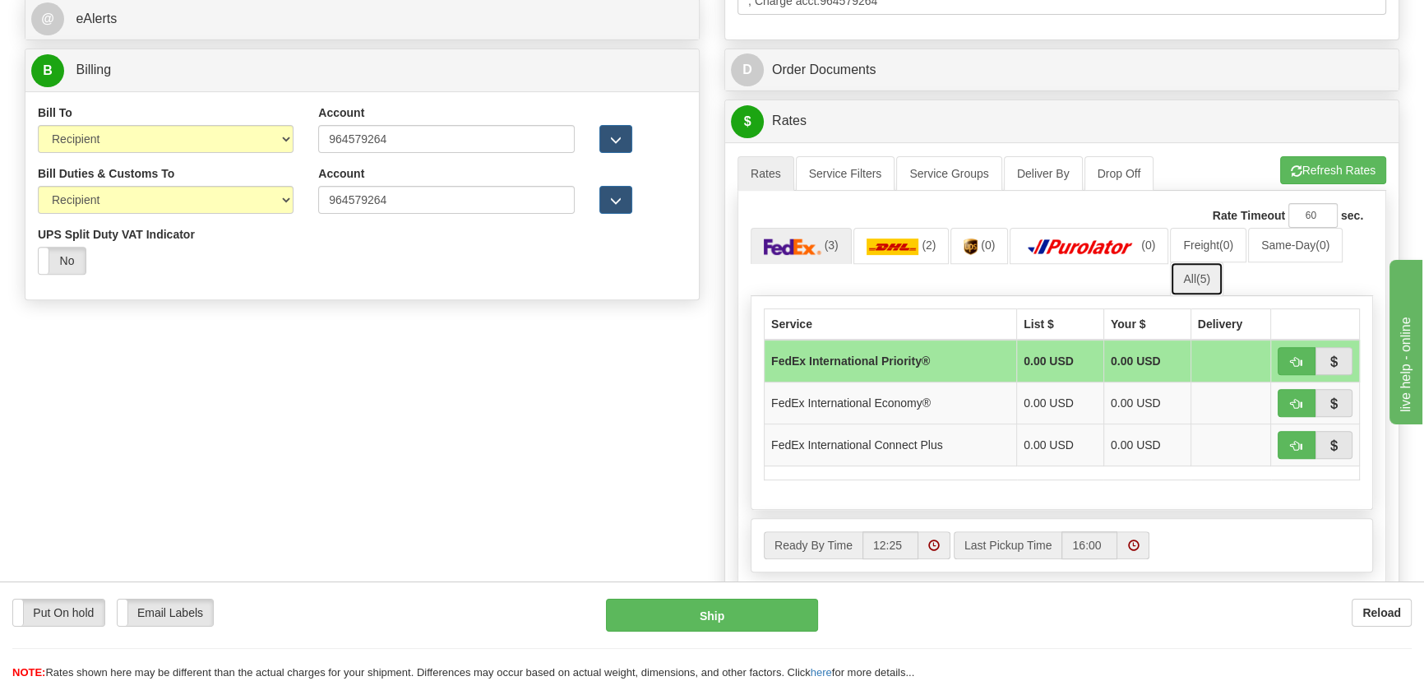
click at [1218, 283] on link "All (5)" at bounding box center [1196, 278] width 53 height 35
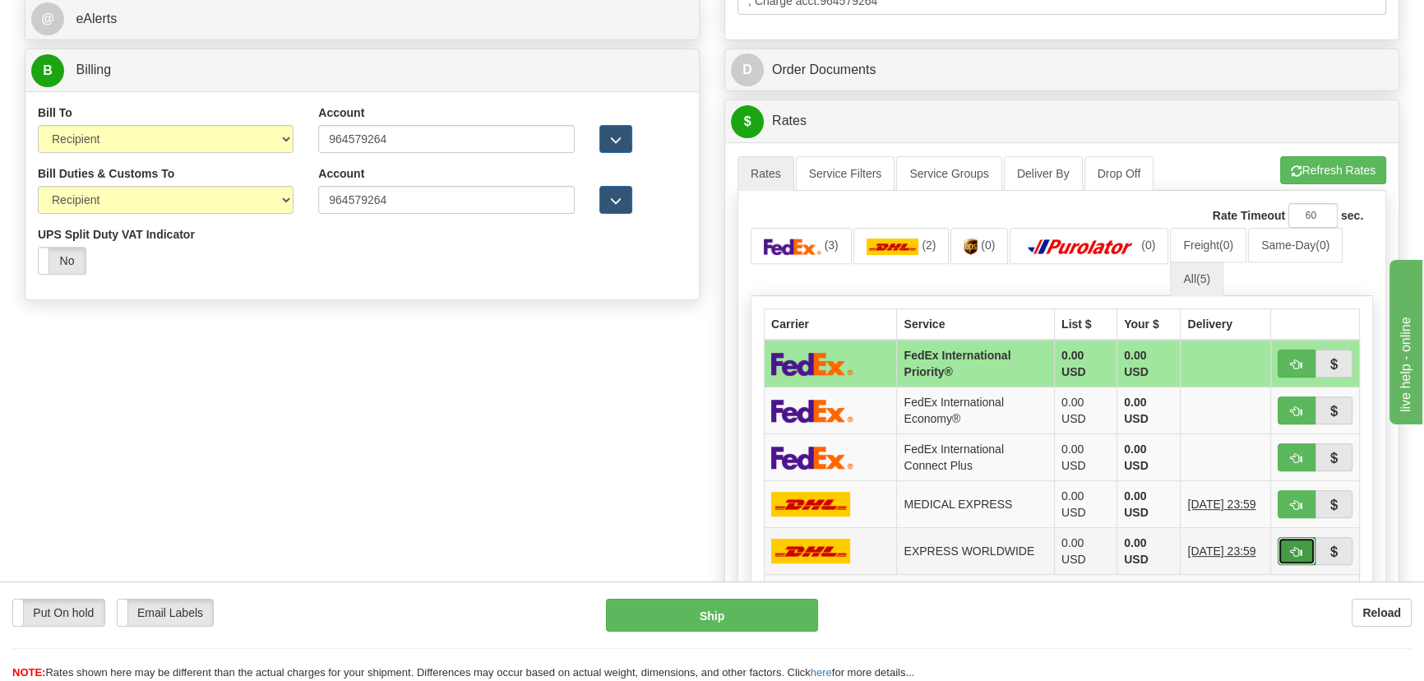
click at [1291, 547] on span "button" at bounding box center [1297, 552] width 12 height 11
type input "P"
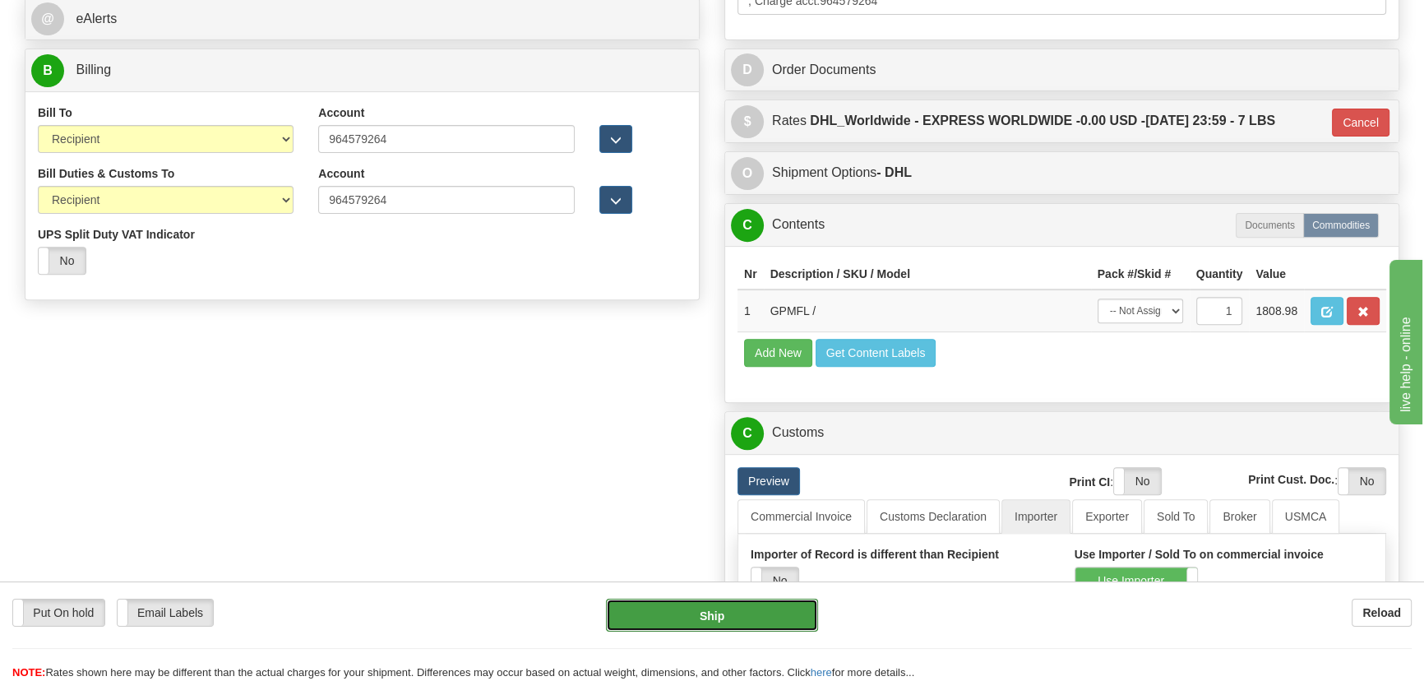
click at [714, 621] on button "Ship" at bounding box center [712, 614] width 213 height 33
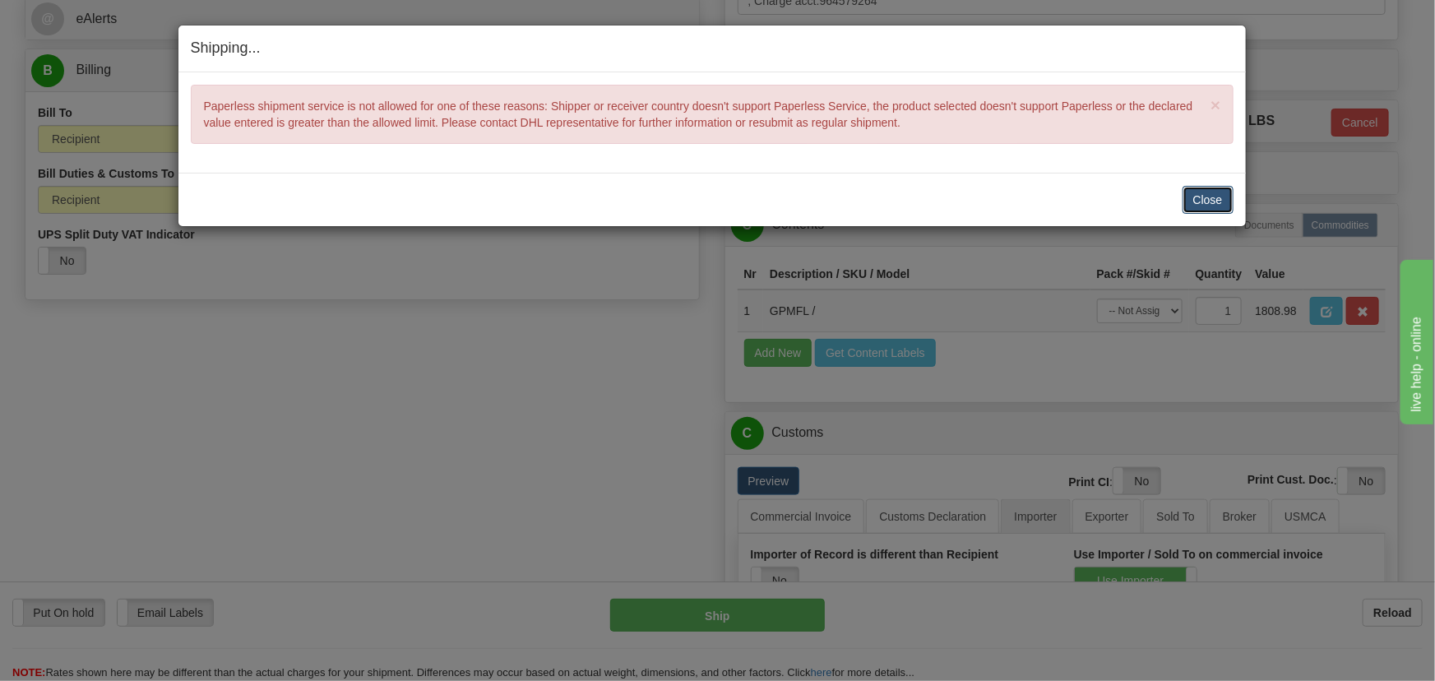
click at [1218, 196] on button "Close" at bounding box center [1207, 200] width 51 height 28
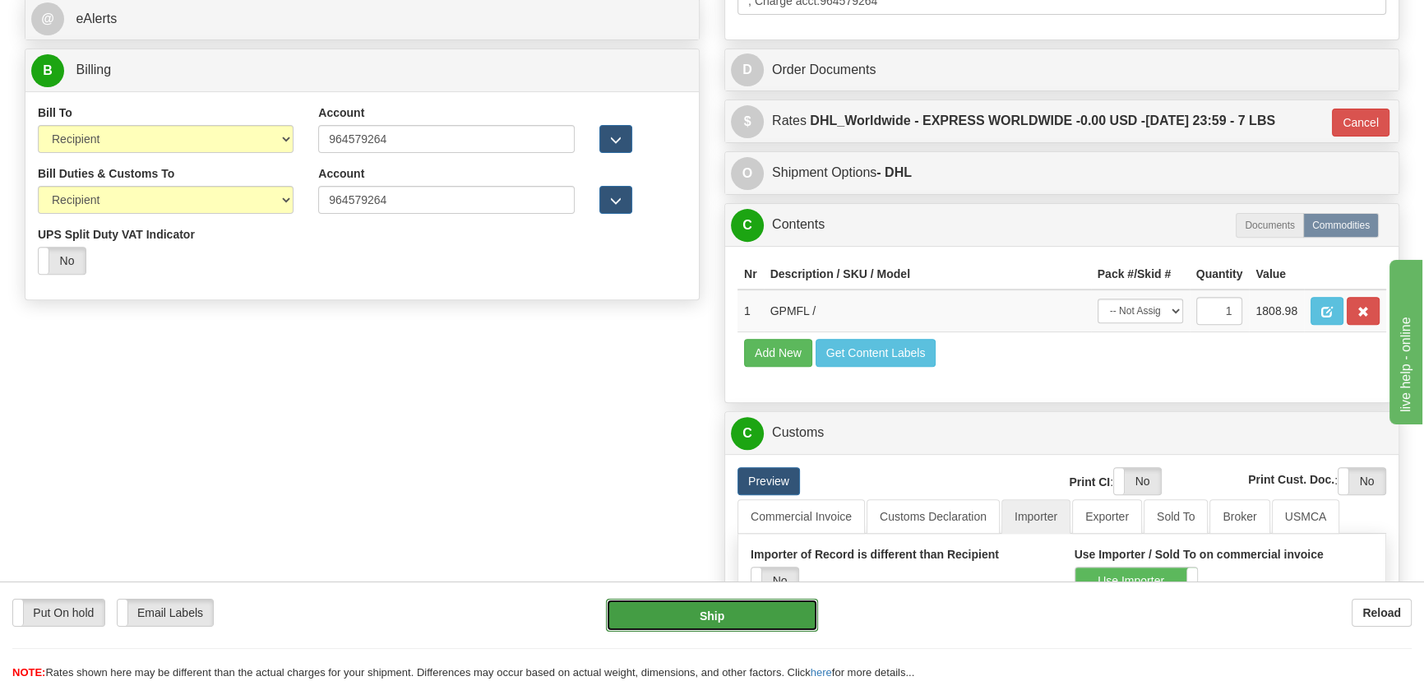
click at [762, 615] on button "Ship" at bounding box center [712, 614] width 213 height 33
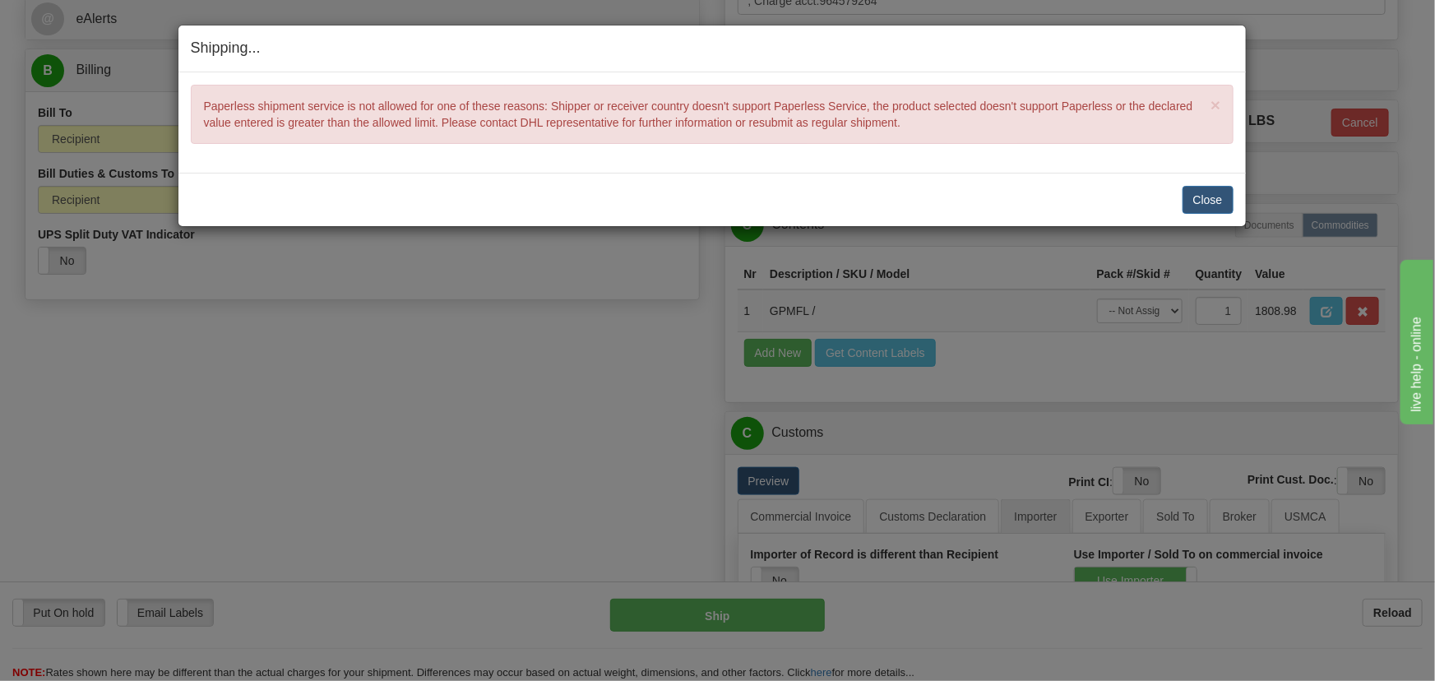
click at [1199, 229] on div "Shipping... Your SHIPMENT will EXPIRE in × Paperless shipment service is not al…" at bounding box center [717, 340] width 1435 height 681
click at [1213, 202] on button "Close" at bounding box center [1207, 200] width 51 height 28
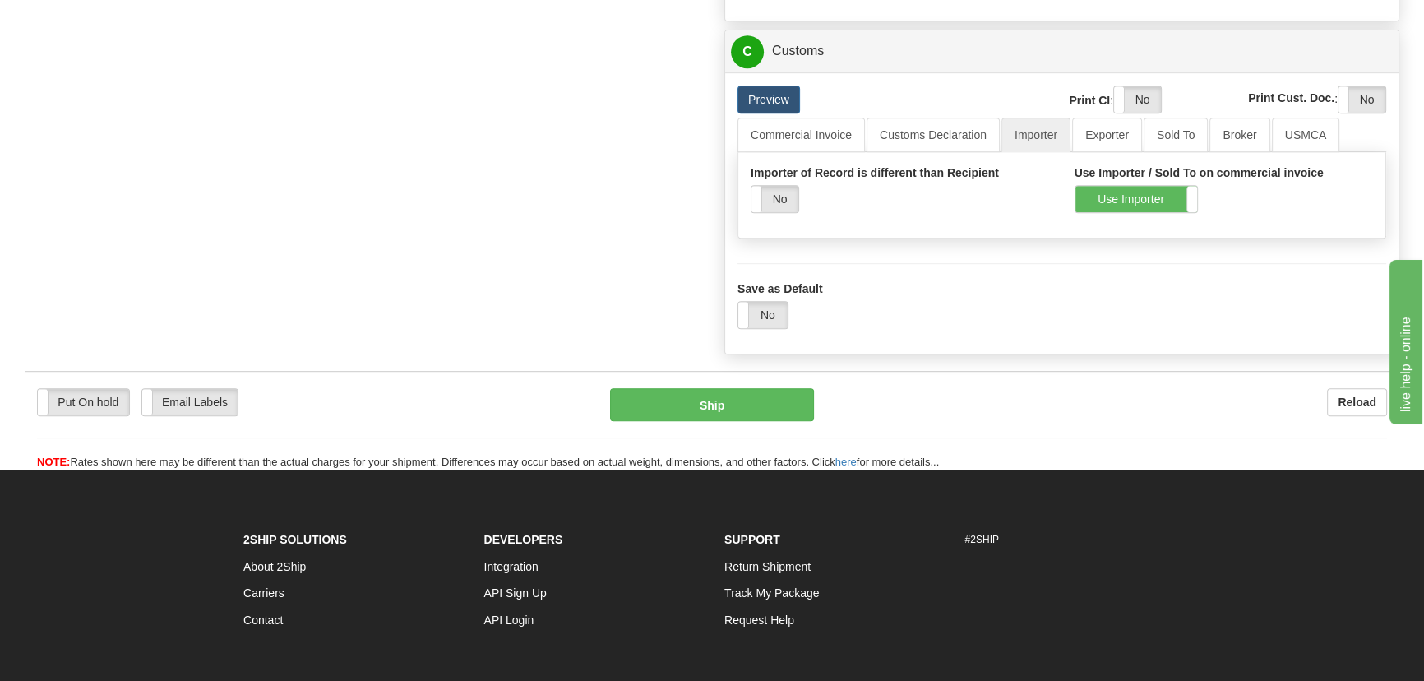
scroll to position [1191, 0]
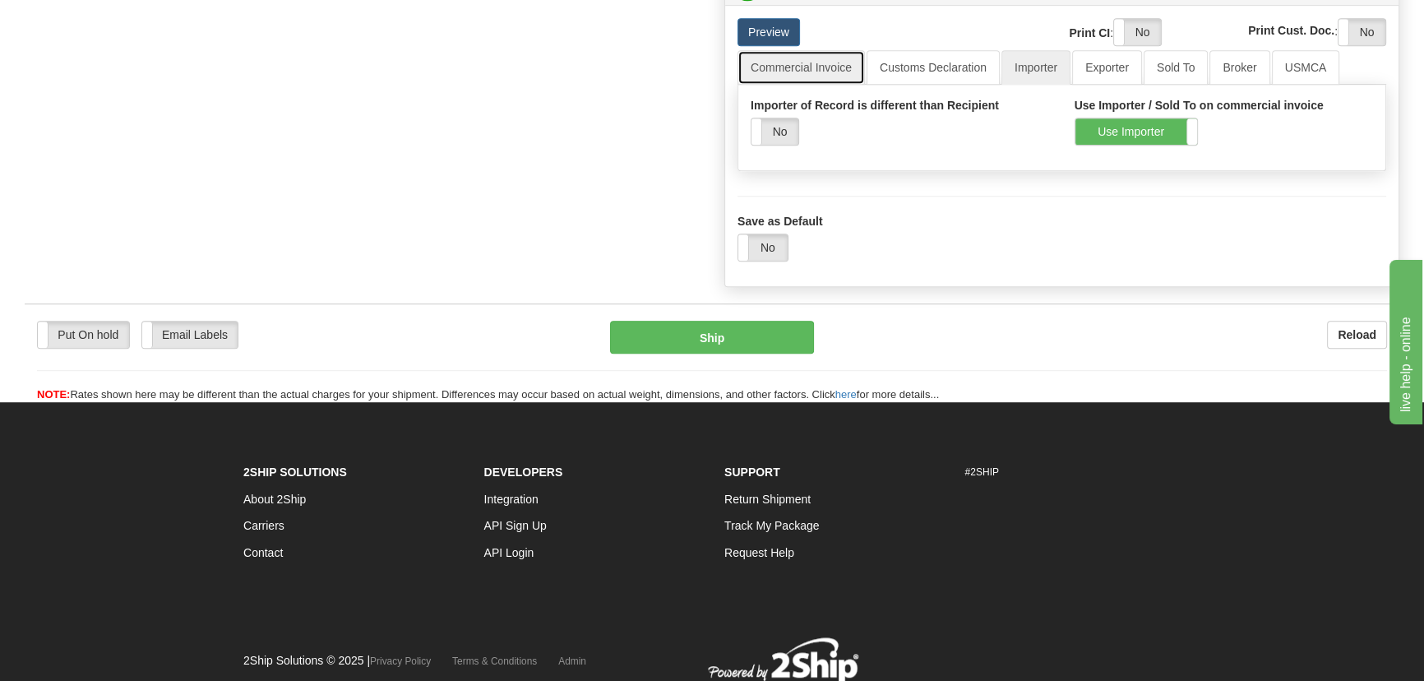
click at [822, 64] on link "Commercial Invoice" at bounding box center [800, 67] width 127 height 35
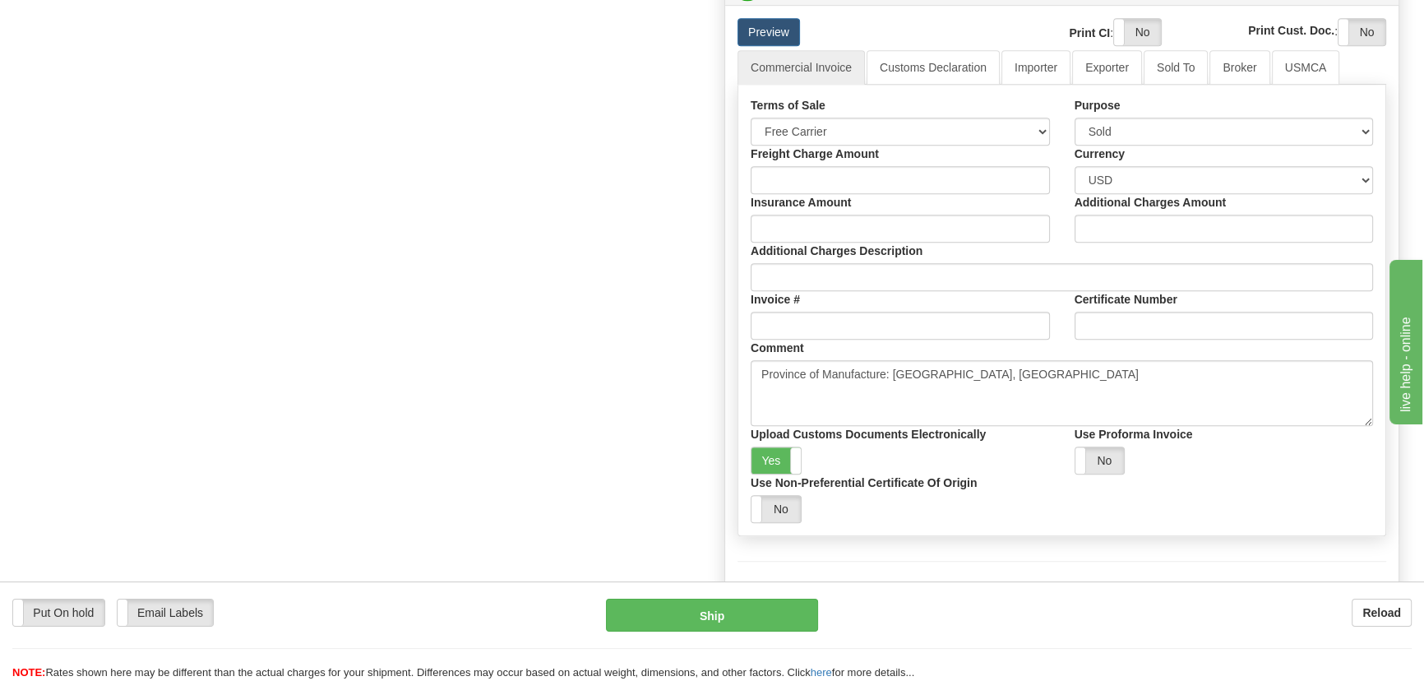
drag, startPoint x: 789, startPoint y: 452, endPoint x: 915, endPoint y: 309, distance: 190.5
click at [792, 452] on span at bounding box center [800, 460] width 21 height 26
click at [1148, 27] on label "Yes" at bounding box center [1137, 32] width 47 height 26
click at [1347, 31] on label "Yes" at bounding box center [1361, 32] width 47 height 26
click at [1037, 76] on link "Importer" at bounding box center [1035, 67] width 69 height 35
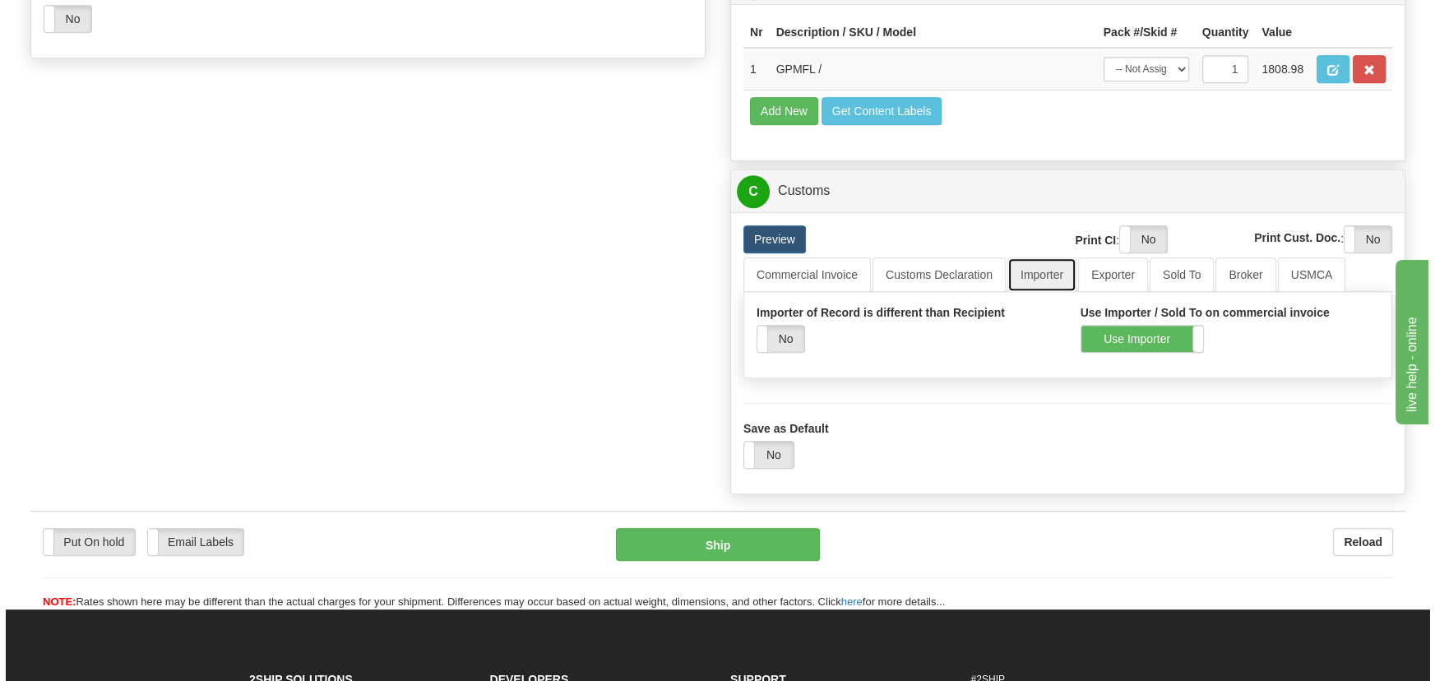
scroll to position [967, 0]
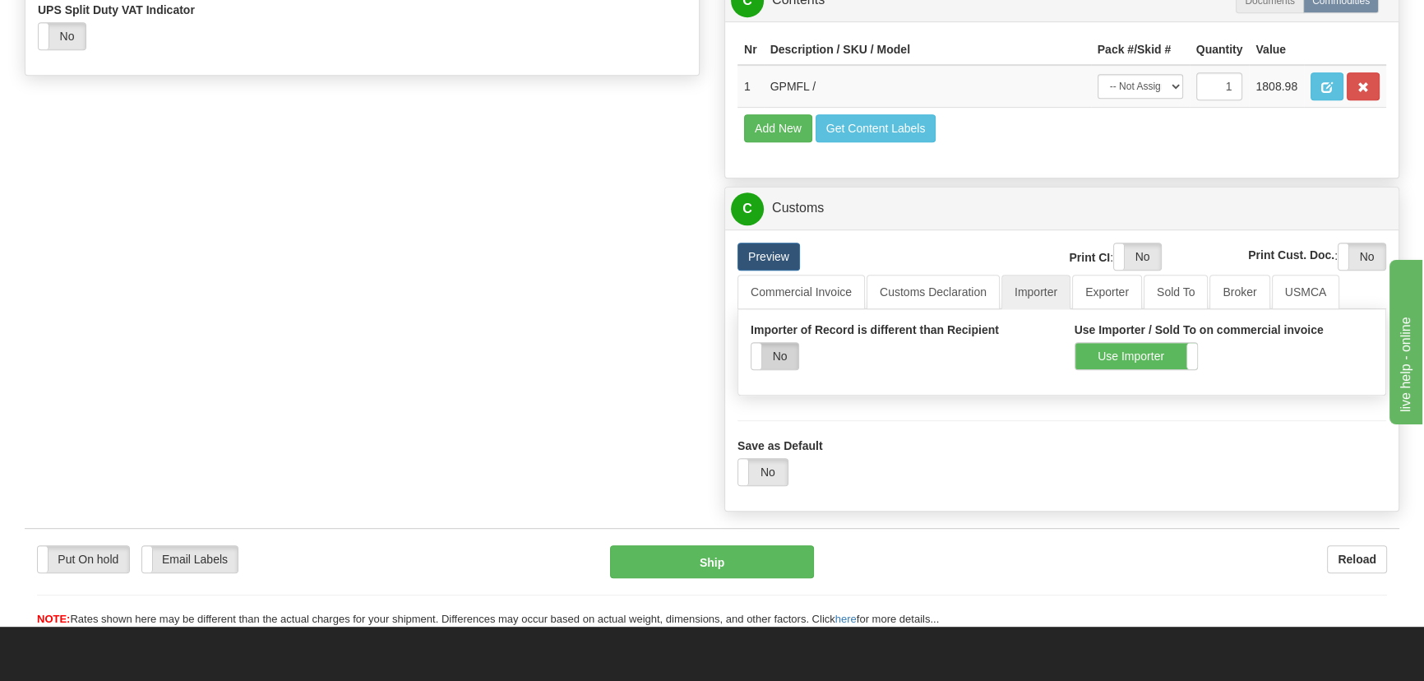
click at [779, 359] on label "No" at bounding box center [774, 356] width 47 height 26
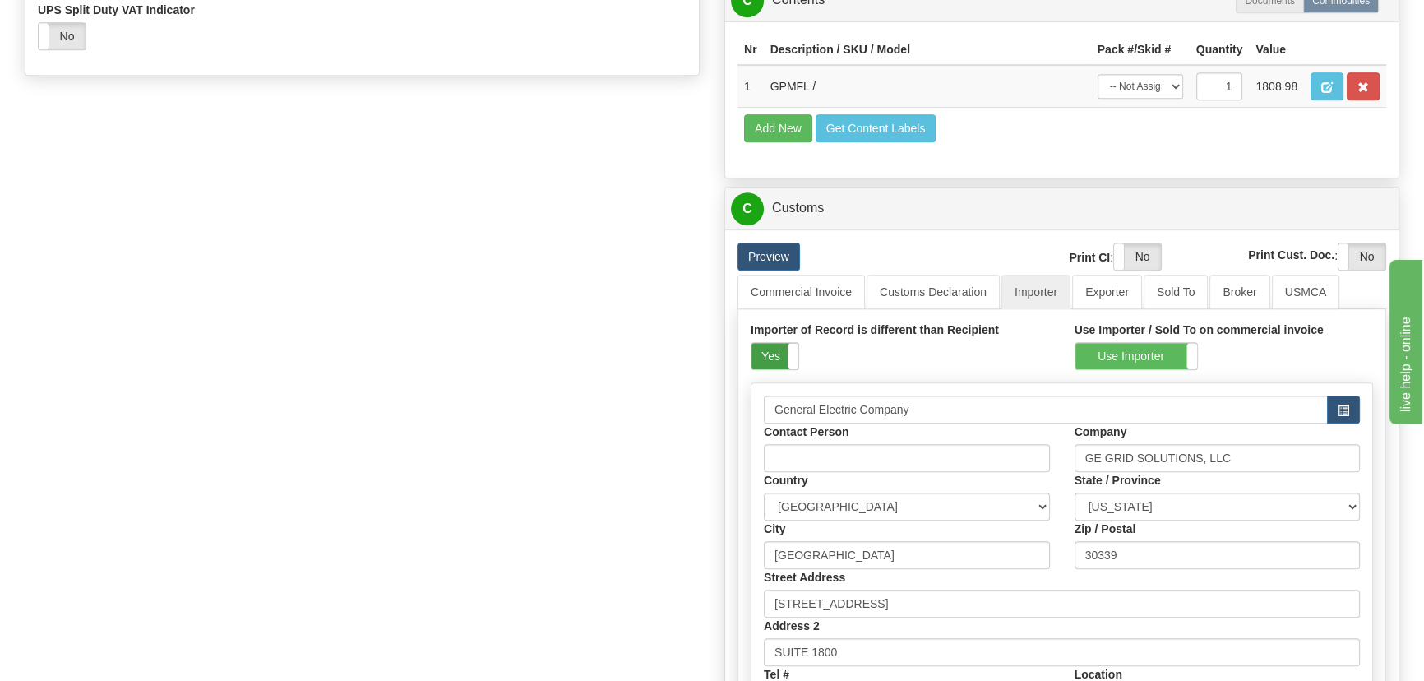
click at [784, 358] on label "Yes" at bounding box center [774, 356] width 47 height 26
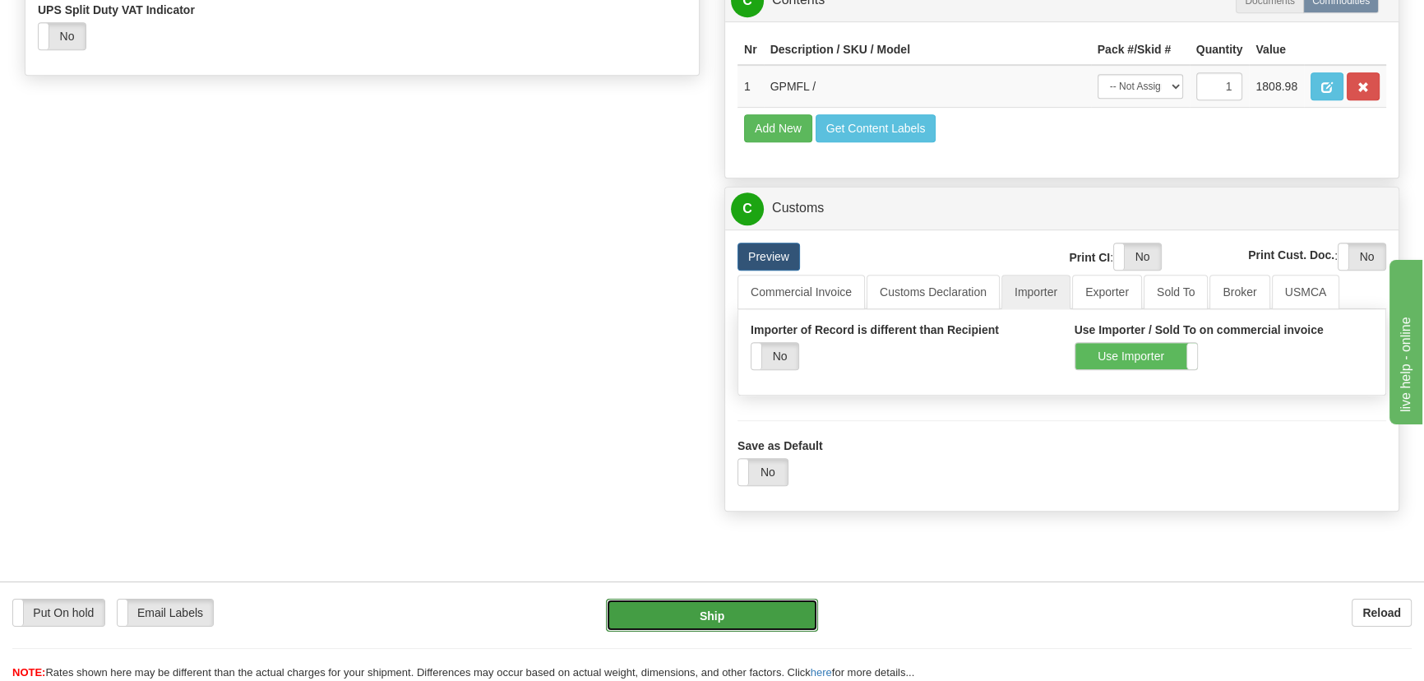
click at [715, 619] on button "Ship" at bounding box center [712, 614] width 213 height 33
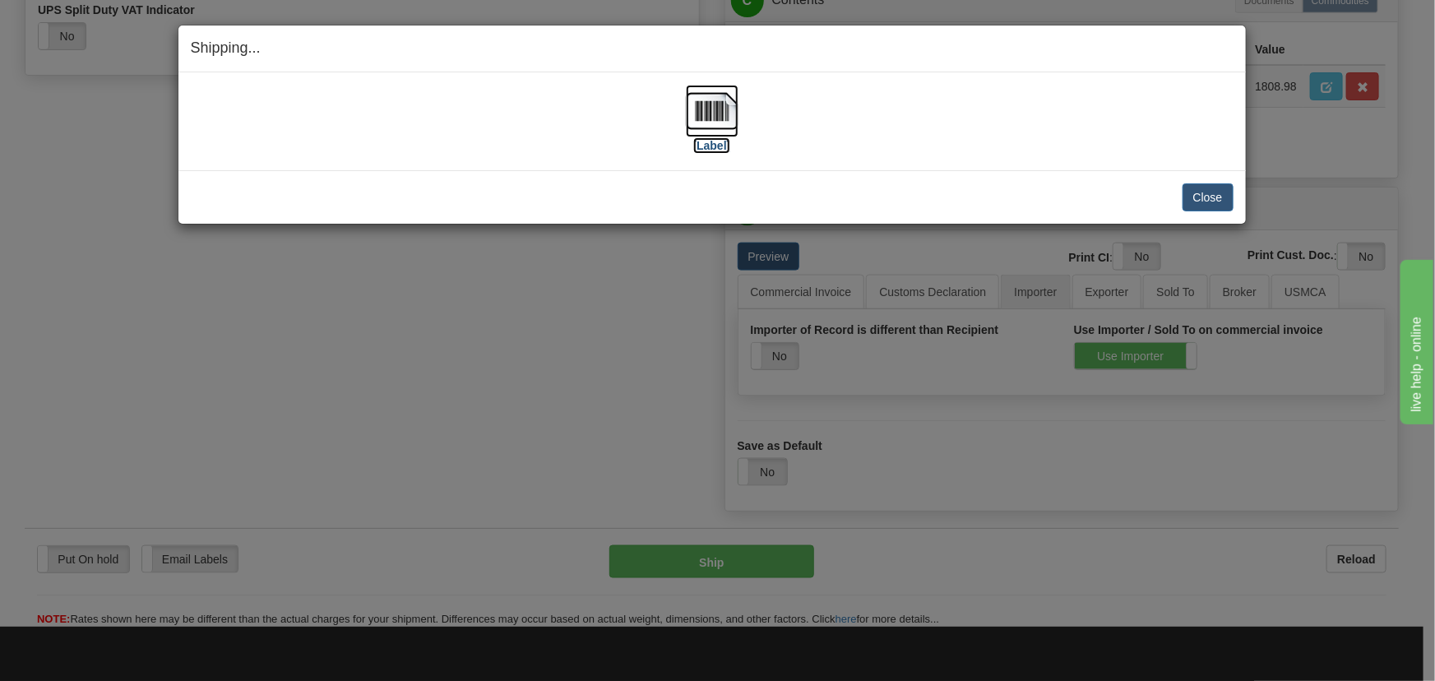
click at [717, 118] on img at bounding box center [712, 111] width 53 height 53
click at [1203, 209] on button "Close" at bounding box center [1207, 197] width 51 height 28
click at [1204, 201] on button "Close" at bounding box center [1207, 197] width 51 height 28
